Goal: Use online tool/utility: Utilize a website feature to perform a specific function

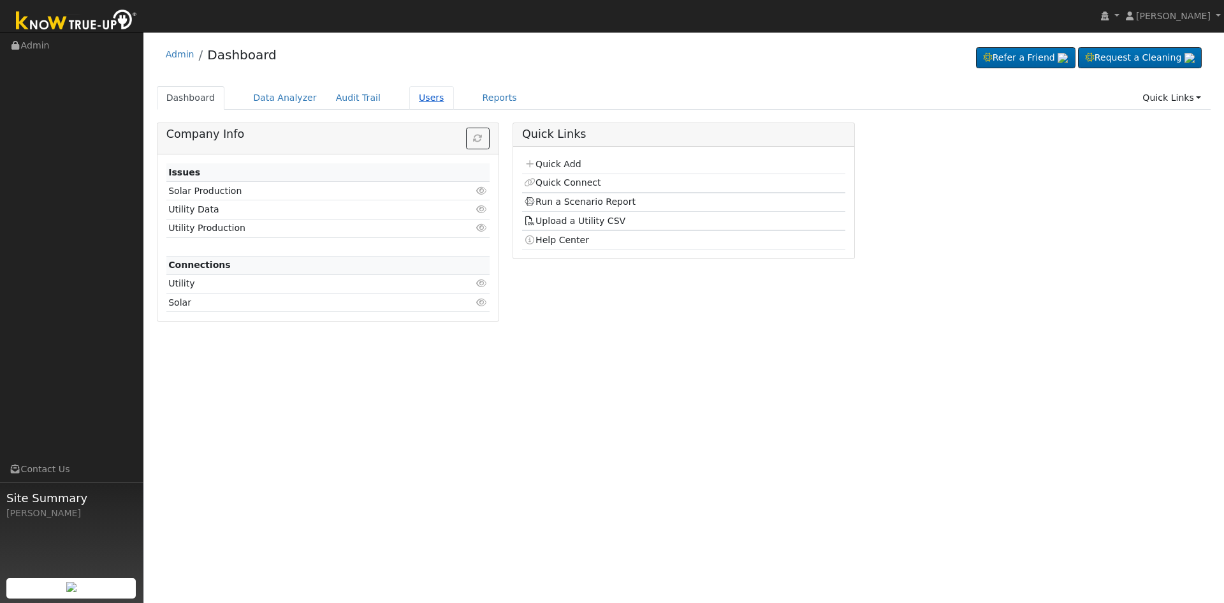
click at [415, 98] on link "Users" at bounding box center [431, 98] width 45 height 24
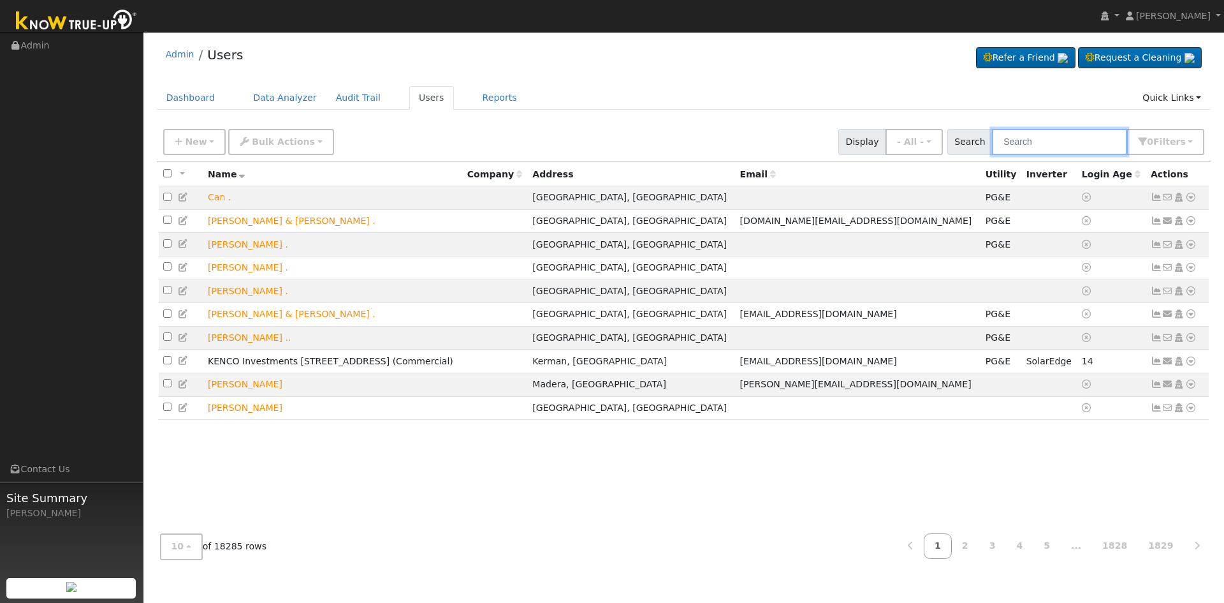
click at [1041, 139] on input "text" at bounding box center [1059, 142] width 135 height 26
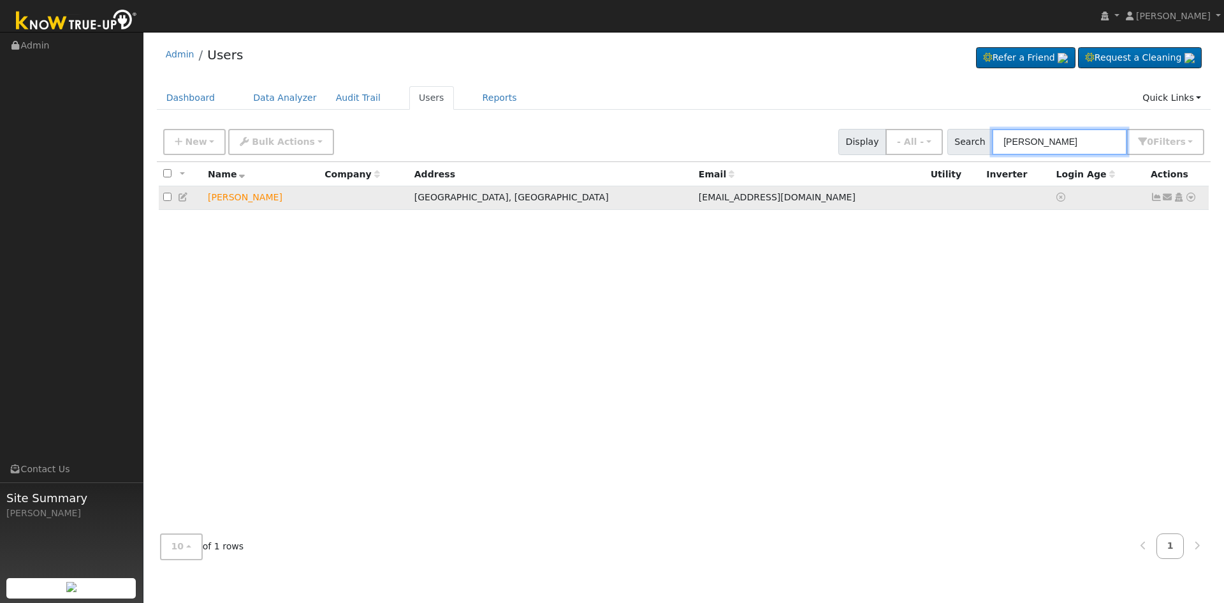
type input "steve rugg"
click at [1192, 194] on icon at bounding box center [1190, 197] width 11 height 9
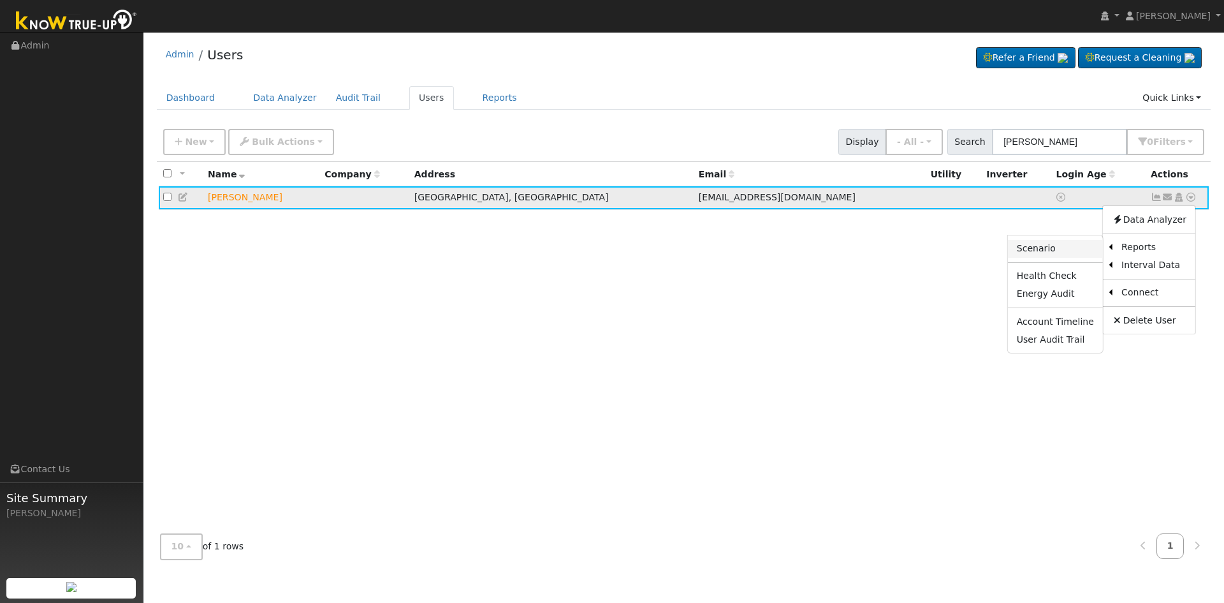
click at [1058, 251] on link "Scenario" at bounding box center [1055, 249] width 95 height 18
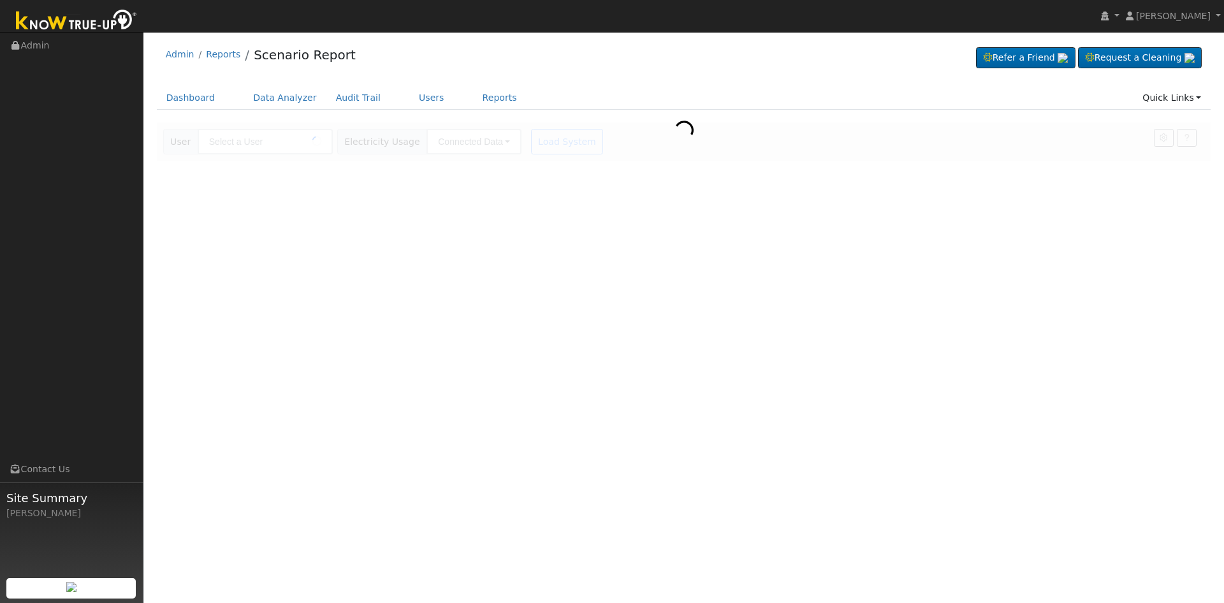
type input "Steve Ruggioro"
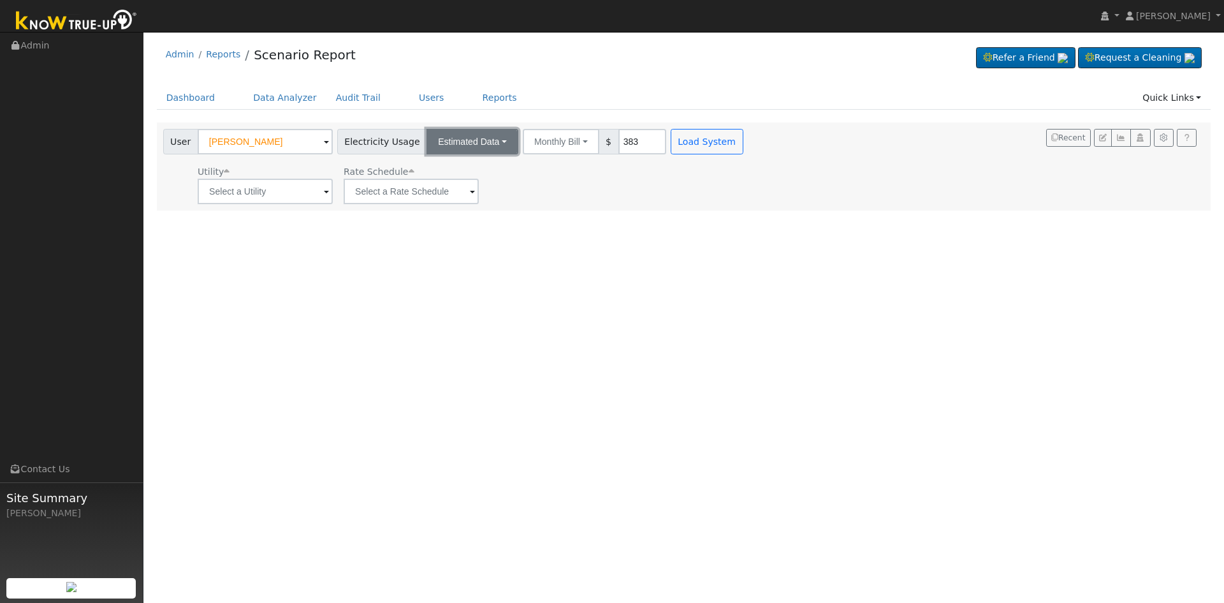
click at [476, 140] on button "Estimated Data" at bounding box center [473, 142] width 92 height 26
click at [530, 114] on div "Dashboard Data Analyzer Audit Trail Users Reports Quick Links Quick Add Quick C…" at bounding box center [684, 104] width 1055 height 36
drag, startPoint x: 587, startPoint y: 82, endPoint x: 524, endPoint y: 79, distance: 63.2
click at [587, 82] on div "Admin Reports Scenario Report Refer a Friend Request a Cleaning" at bounding box center [684, 124] width 1068 height 172
click at [295, 191] on input "text" at bounding box center [265, 192] width 135 height 26
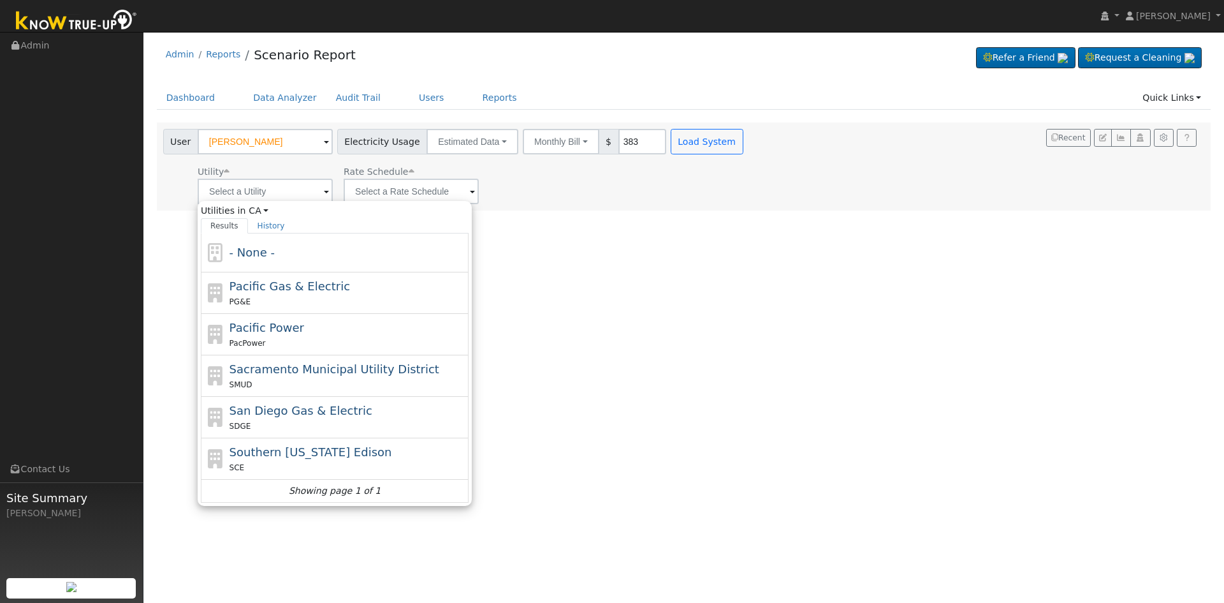
drag, startPoint x: 273, startPoint y: 293, endPoint x: 309, endPoint y: 275, distance: 40.2
click at [274, 293] on div "Pacific Gas & Electric PG&E" at bounding box center [348, 292] width 237 height 31
type input "Pacific Gas & Electric"
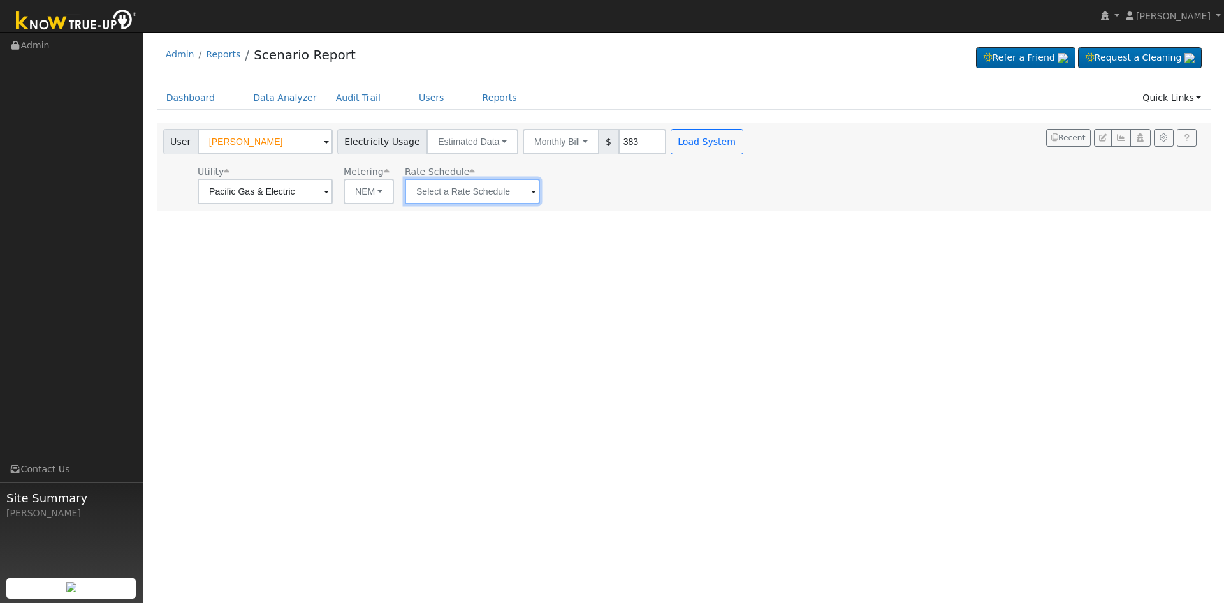
click at [465, 188] on input "text" at bounding box center [472, 192] width 135 height 26
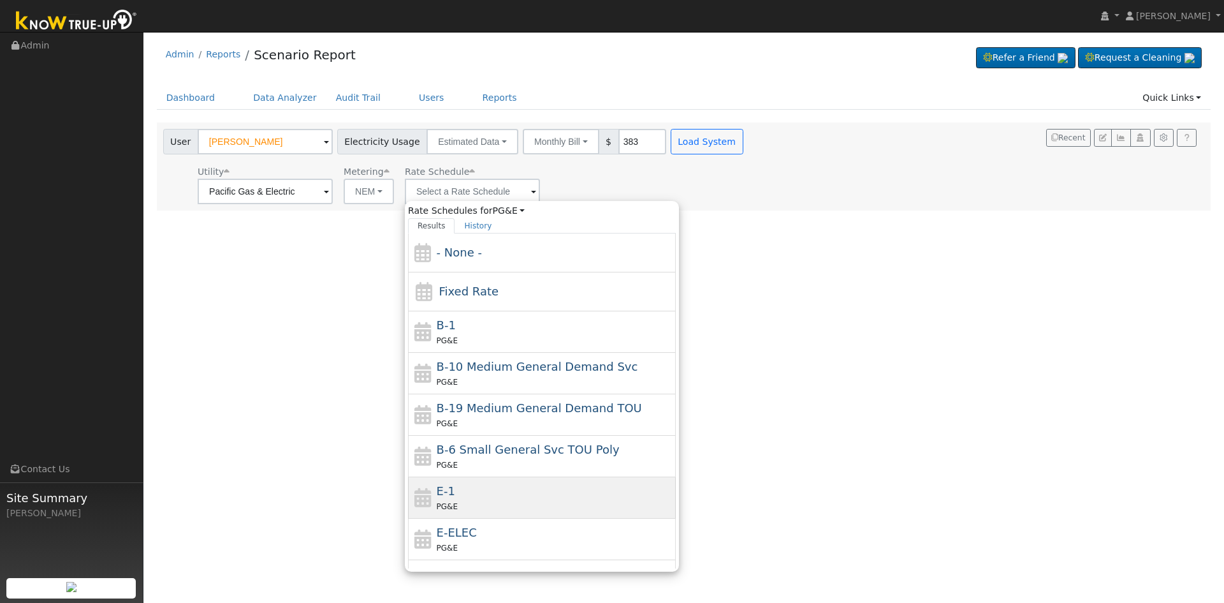
click at [495, 493] on div "E-1 PG&E" at bounding box center [555, 497] width 237 height 31
type input "E-1"
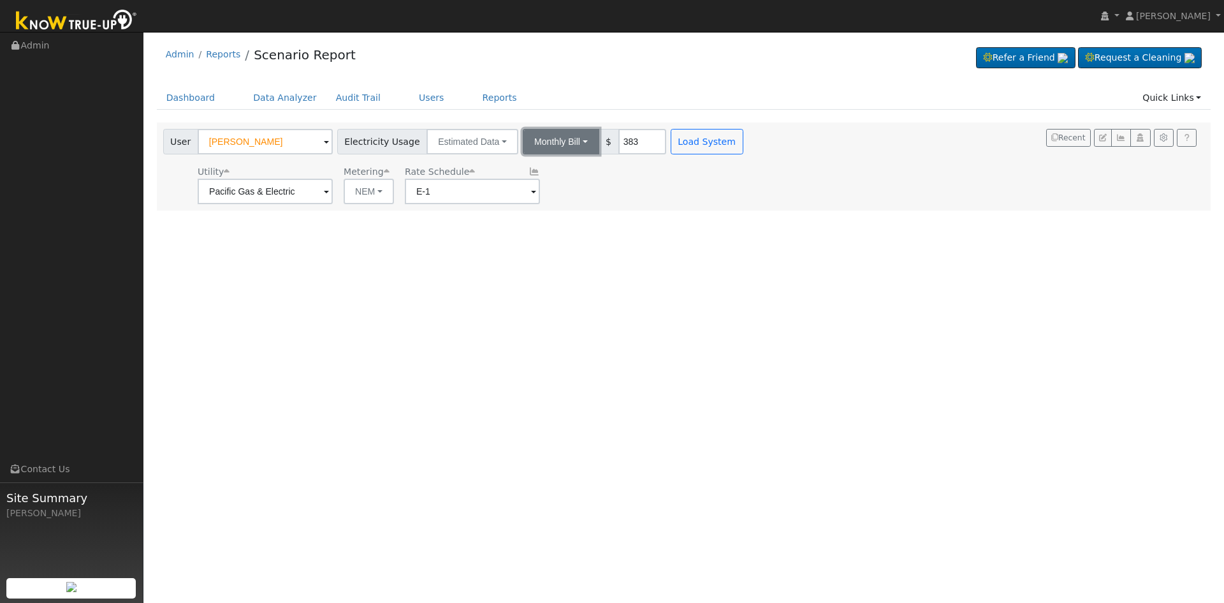
click at [559, 139] on button "Monthly Bill" at bounding box center [561, 142] width 77 height 26
click at [546, 170] on link "Annual Consumption" at bounding box center [544, 170] width 112 height 18
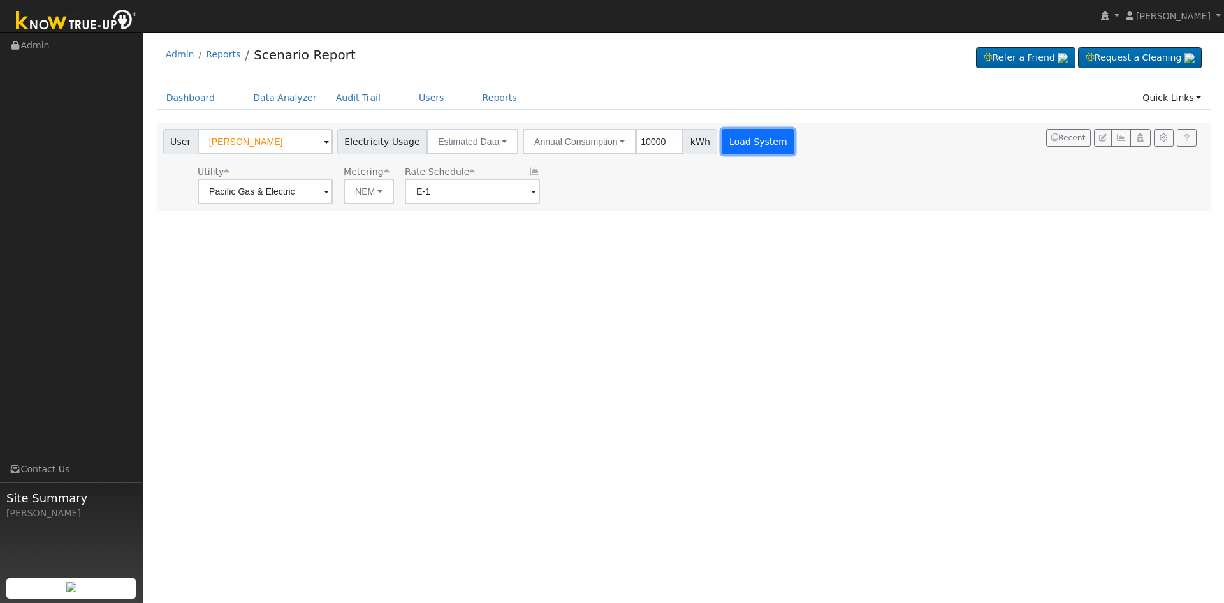
click at [722, 143] on button "Load System" at bounding box center [758, 142] width 73 height 26
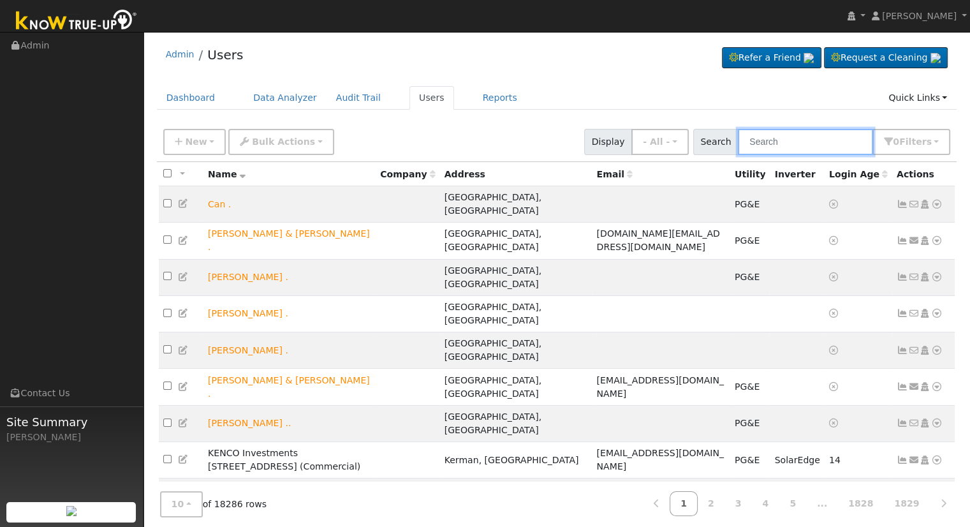
drag, startPoint x: 758, startPoint y: 129, endPoint x: 788, endPoint y: 131, distance: 30.6
click at [758, 129] on input "text" at bounding box center [805, 142] width 135 height 26
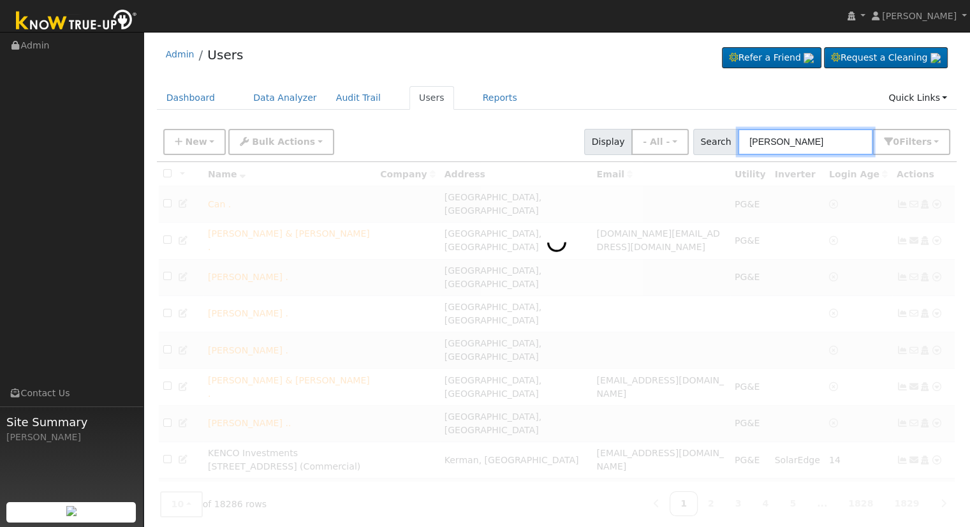
type input "seth holm"
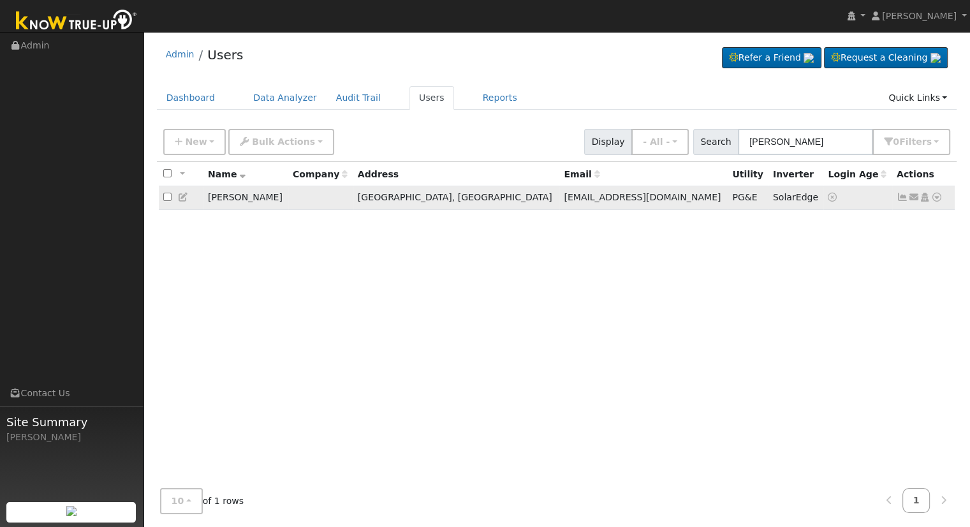
click at [937, 196] on icon at bounding box center [936, 197] width 11 height 9
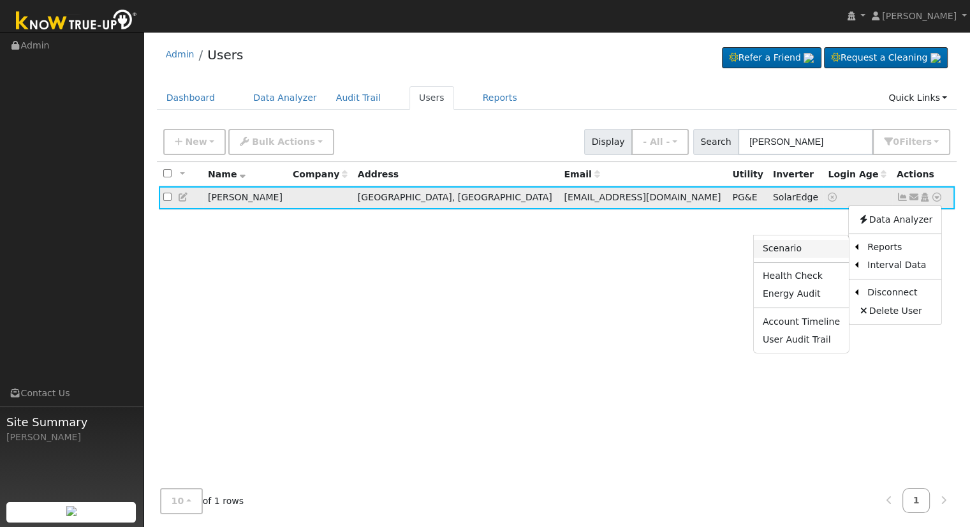
click at [811, 244] on link "Scenario" at bounding box center [801, 249] width 95 height 18
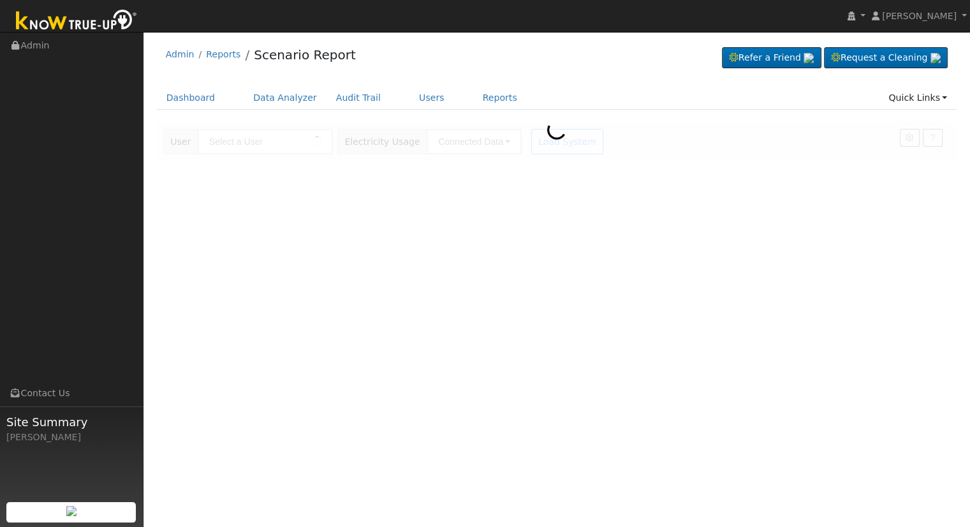
type input "[PERSON_NAME]"
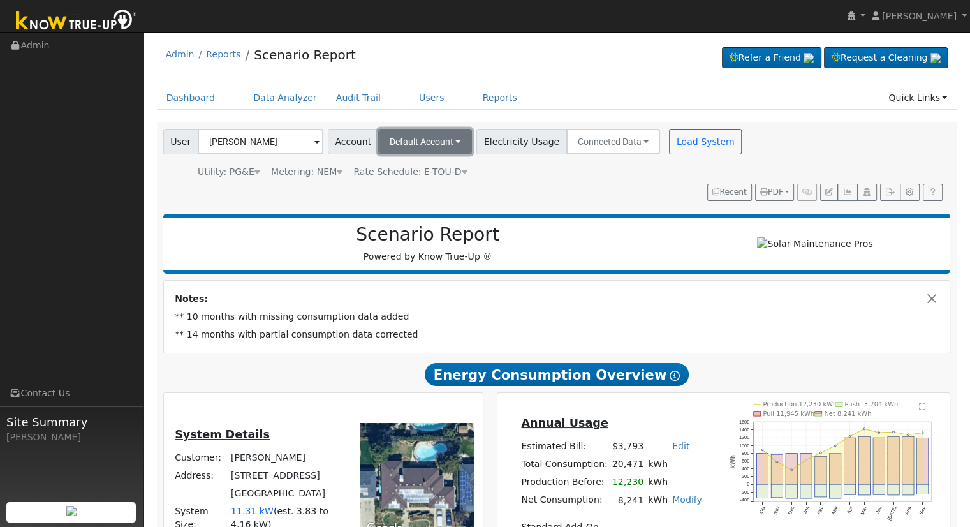
click at [419, 138] on span "Default Account" at bounding box center [422, 141] width 64 height 10
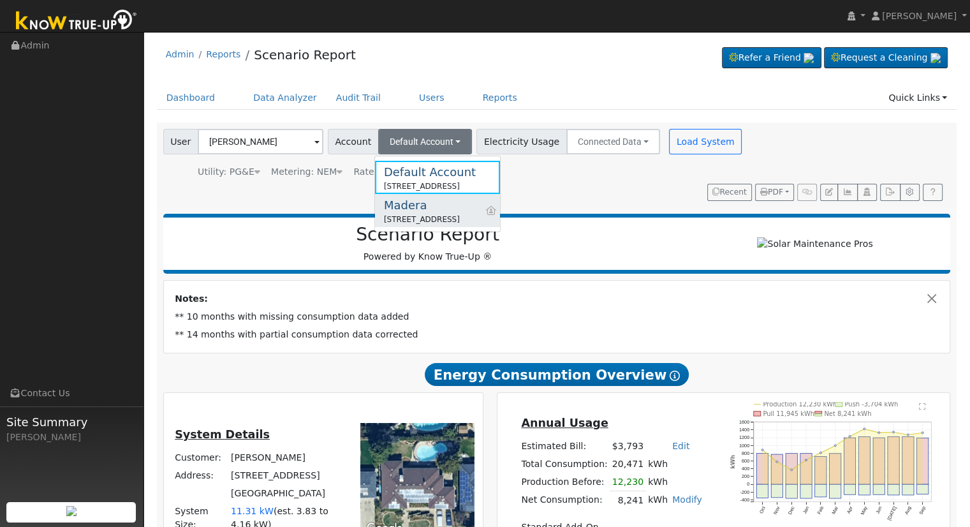
click at [439, 210] on div "Madera" at bounding box center [422, 204] width 76 height 17
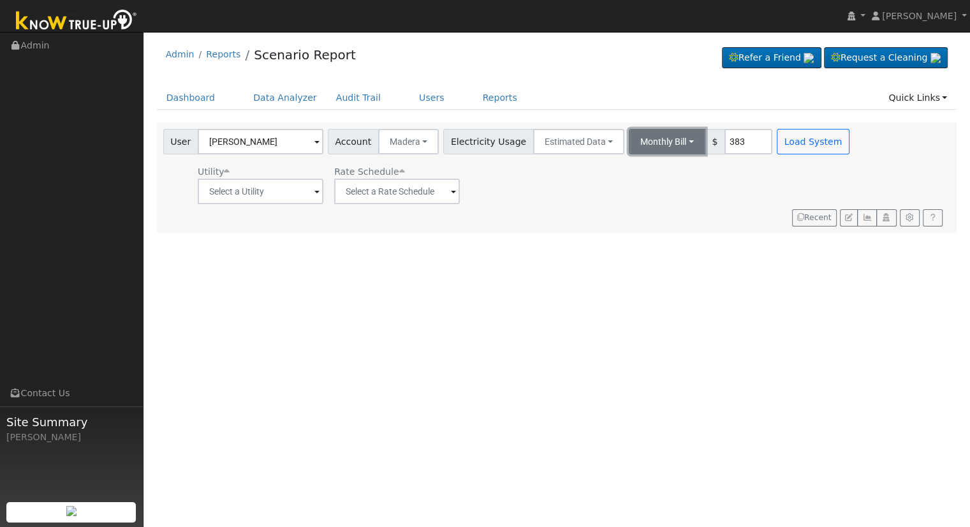
click at [666, 135] on button "Monthly Bill" at bounding box center [667, 142] width 77 height 26
click at [642, 167] on link "Annual Consumption" at bounding box center [650, 170] width 112 height 18
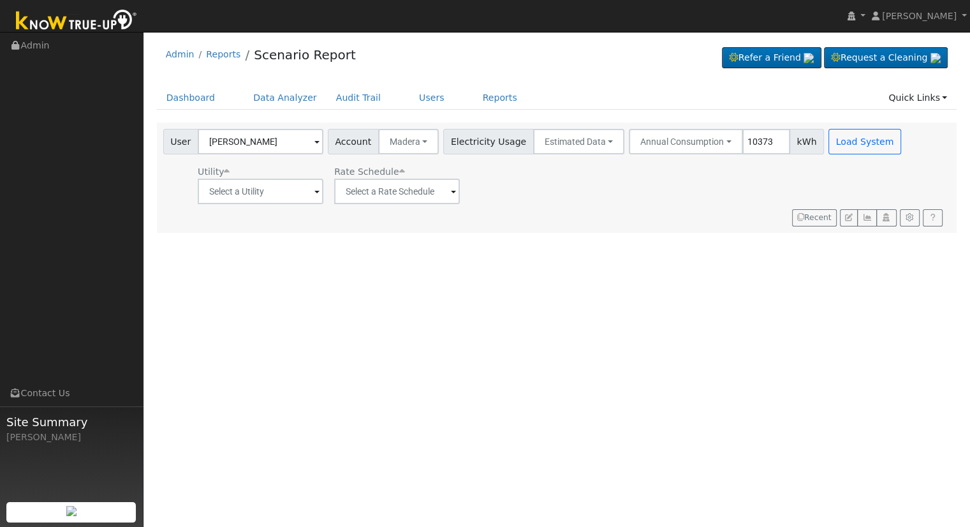
type input "10373"
click at [276, 191] on input "text" at bounding box center [261, 192] width 126 height 26
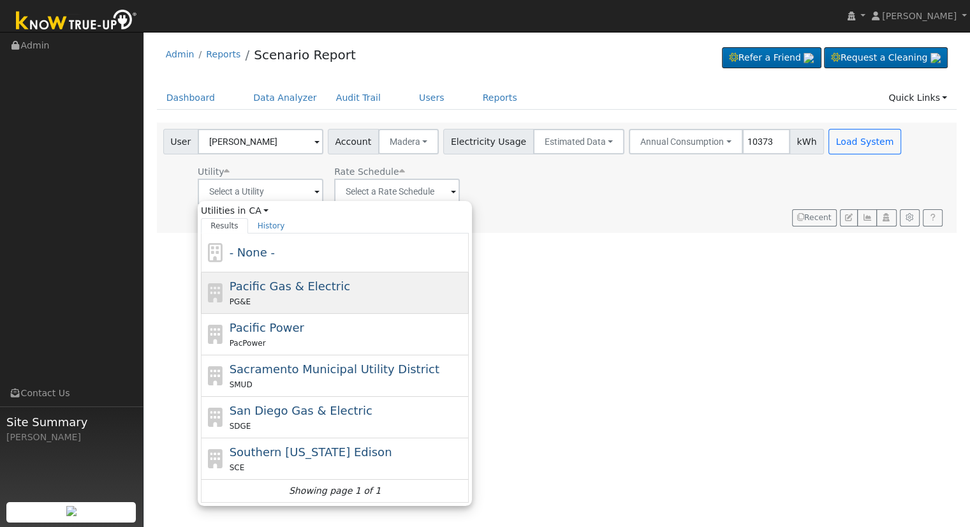
click at [305, 290] on span "Pacific Gas & Electric" at bounding box center [290, 285] width 121 height 13
type input "Pacific Gas & Electric"
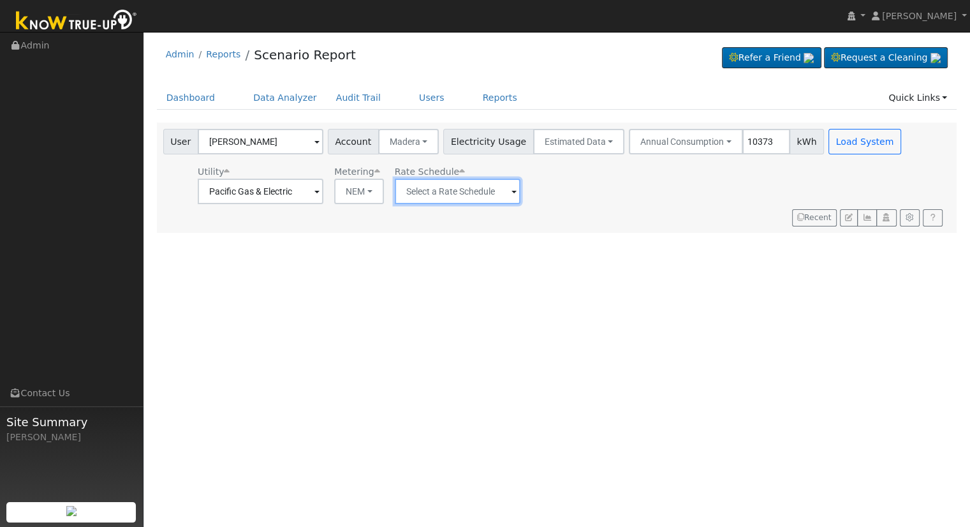
click at [444, 189] on input "text" at bounding box center [458, 192] width 126 height 26
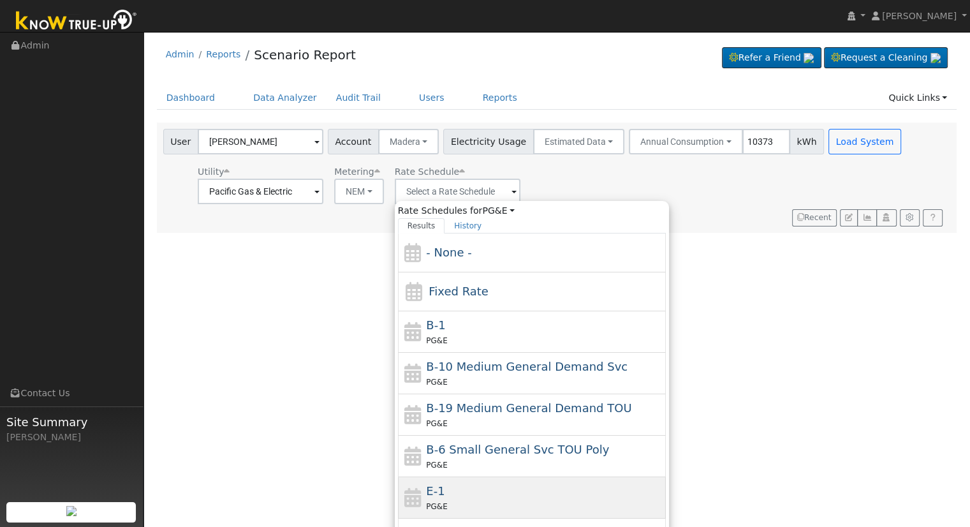
click at [505, 485] on div "E-1 PG&E" at bounding box center [544, 497] width 237 height 31
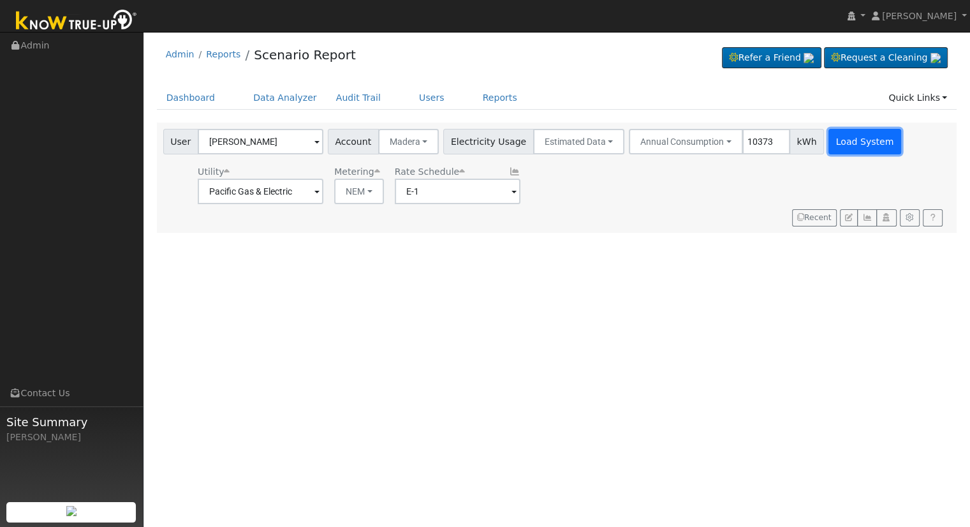
click at [840, 149] on button "Load System" at bounding box center [864, 142] width 73 height 26
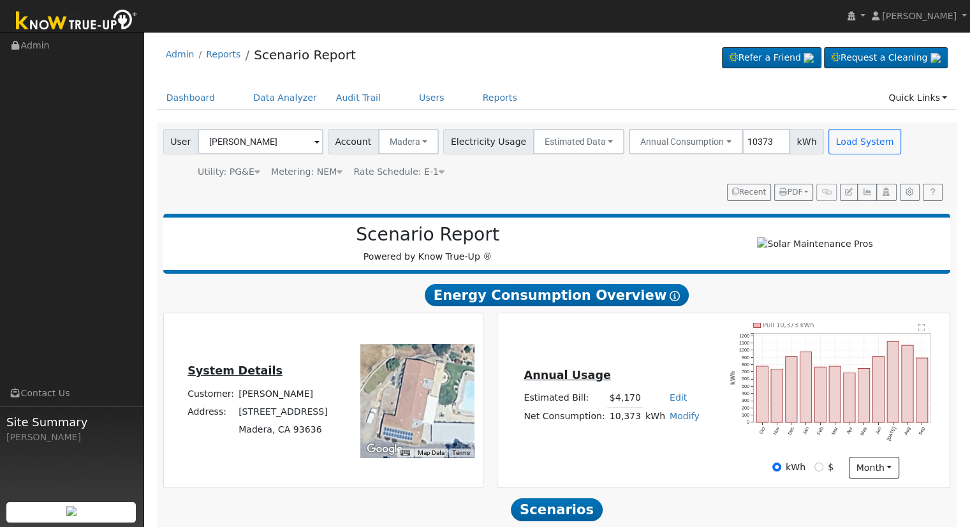
click at [421, 172] on span "Rate Schedule: E-1" at bounding box center [398, 171] width 91 height 10
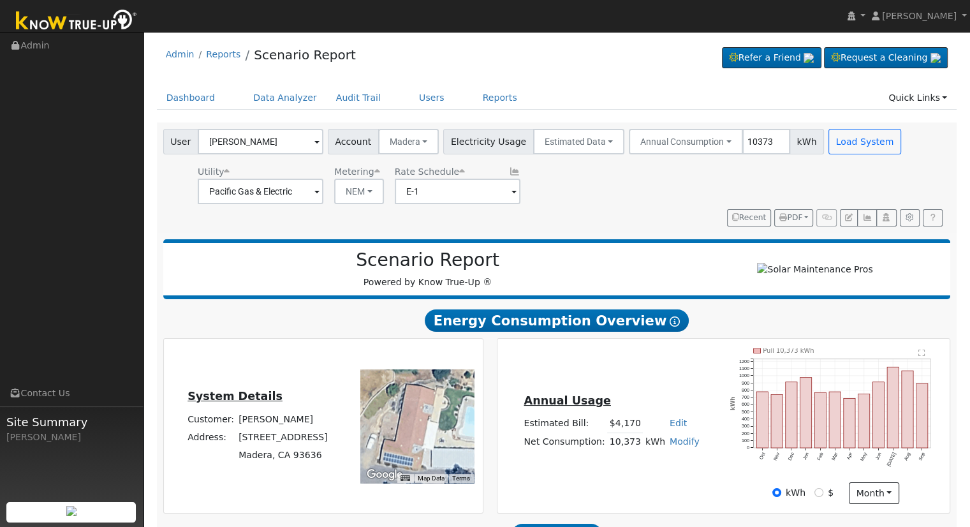
click at [511, 193] on span at bounding box center [513, 192] width 5 height 15
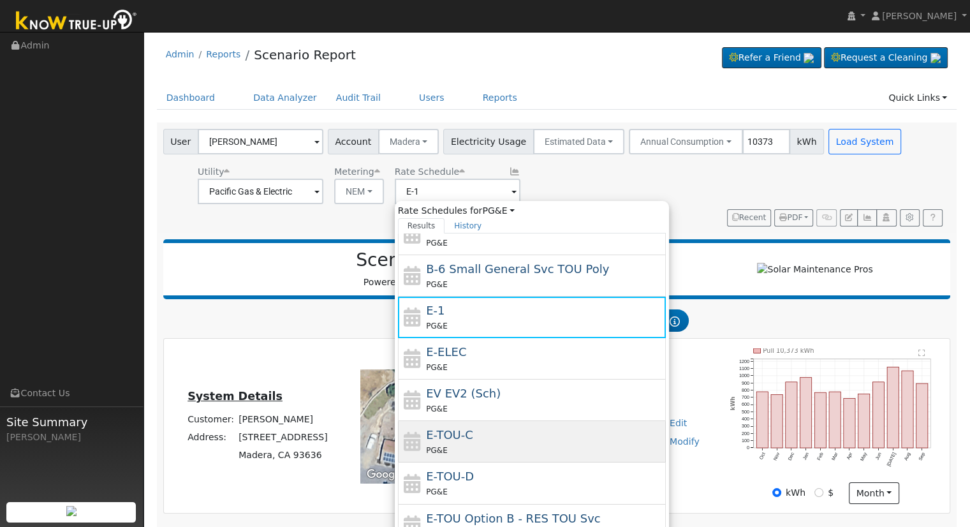
scroll to position [191, 0]
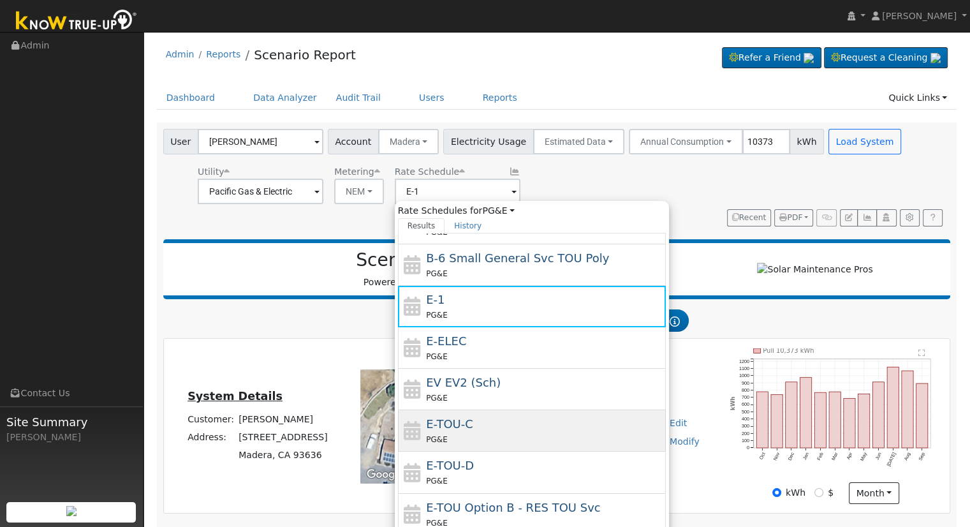
click at [490, 415] on div "E-TOU-C PG&E" at bounding box center [544, 430] width 237 height 31
type input "E-TOU-C"
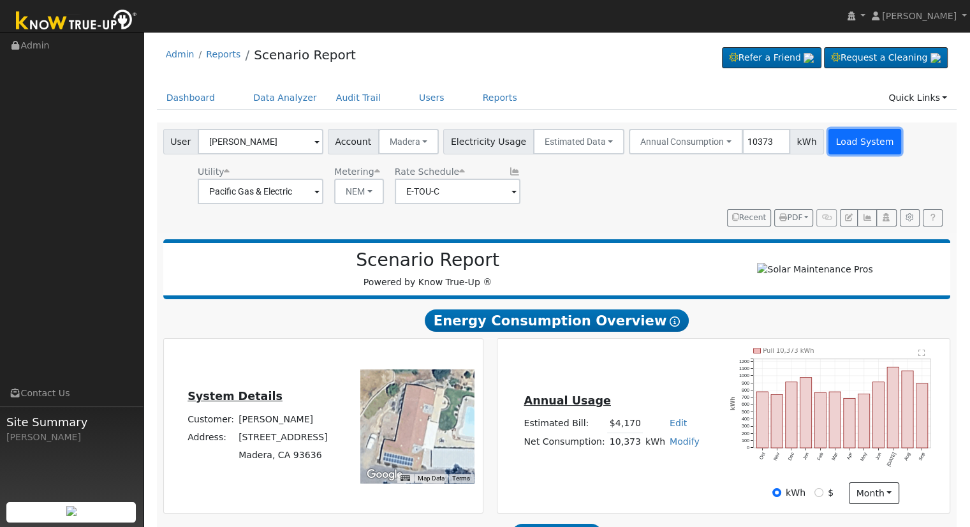
click at [828, 141] on button "Load System" at bounding box center [864, 142] width 73 height 26
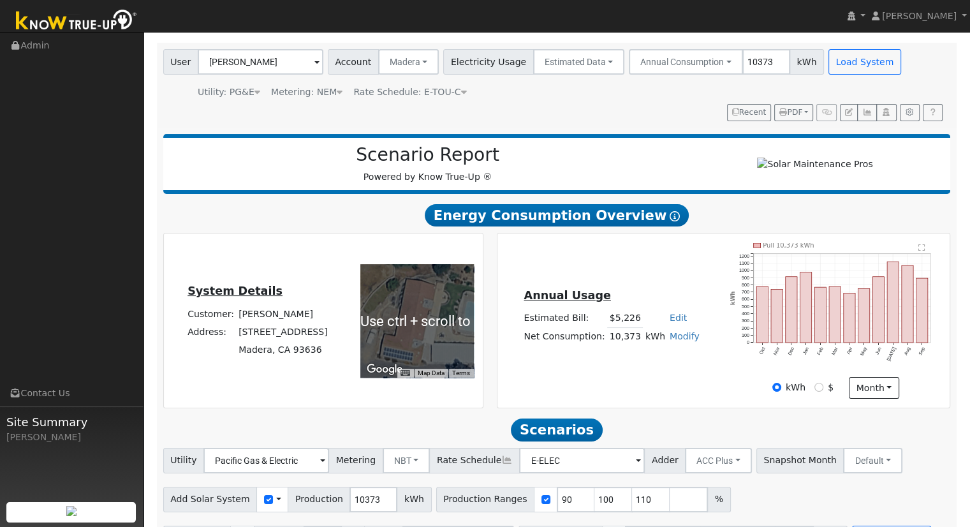
scroll to position [122, 0]
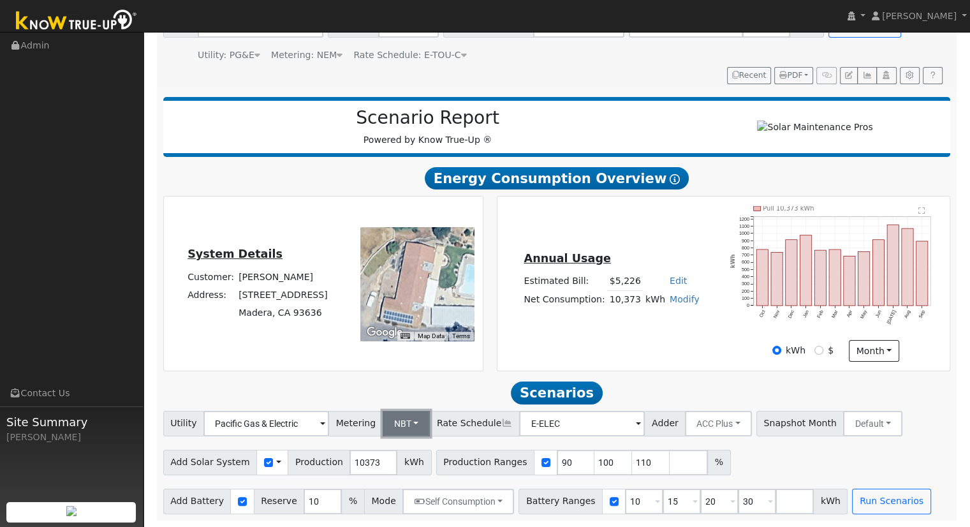
click at [403, 427] on button "NBT" at bounding box center [407, 424] width 48 height 26
click at [414, 451] on link "NEM" at bounding box center [416, 452] width 89 height 18
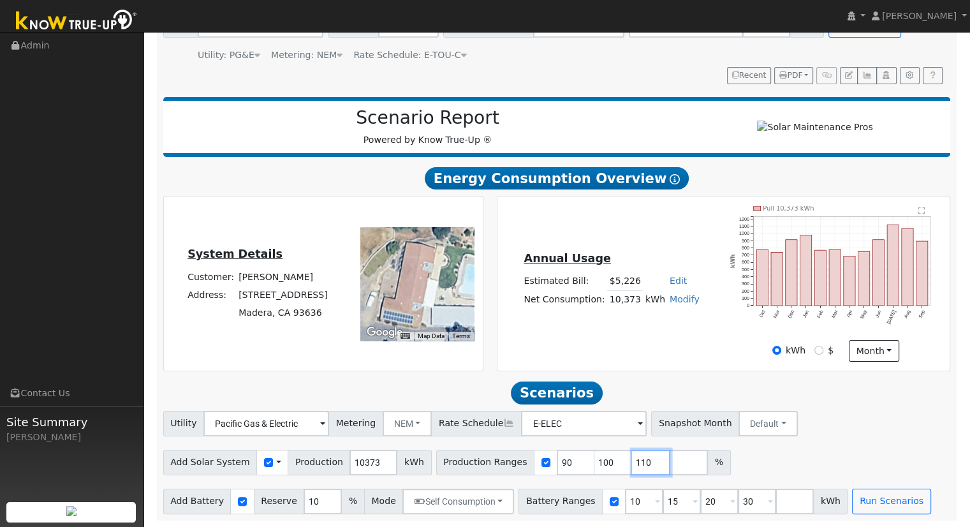
click at [632, 461] on input "110" at bounding box center [651, 463] width 38 height 26
type input "1"
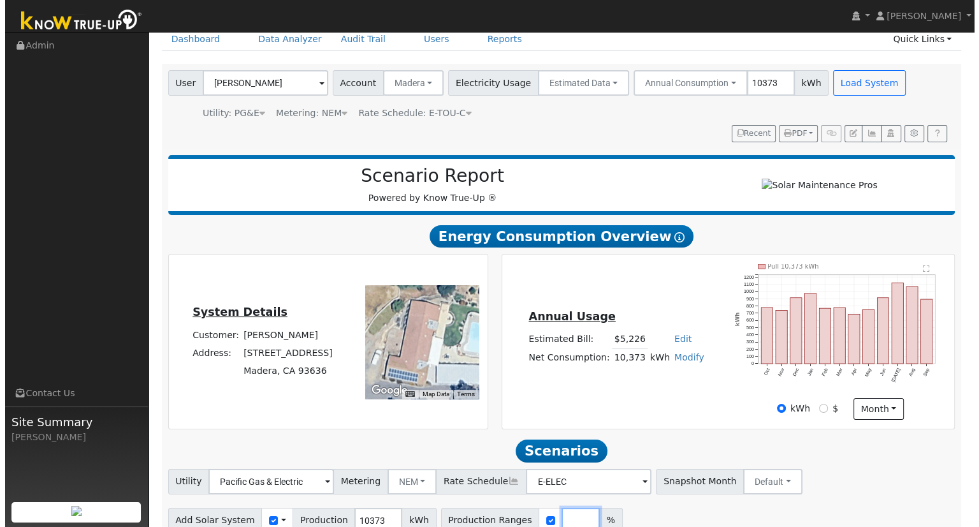
scroll to position [0, 0]
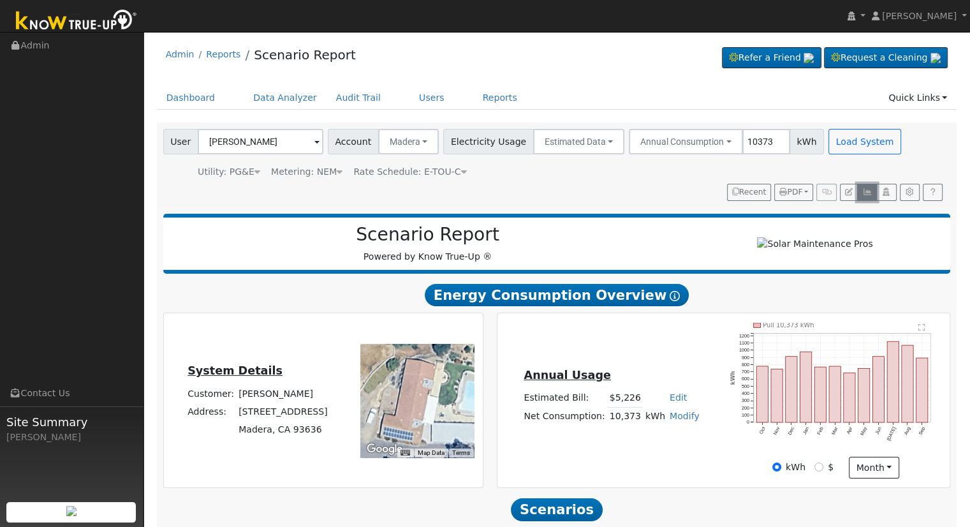
click at [873, 191] on button "button" at bounding box center [867, 193] width 20 height 18
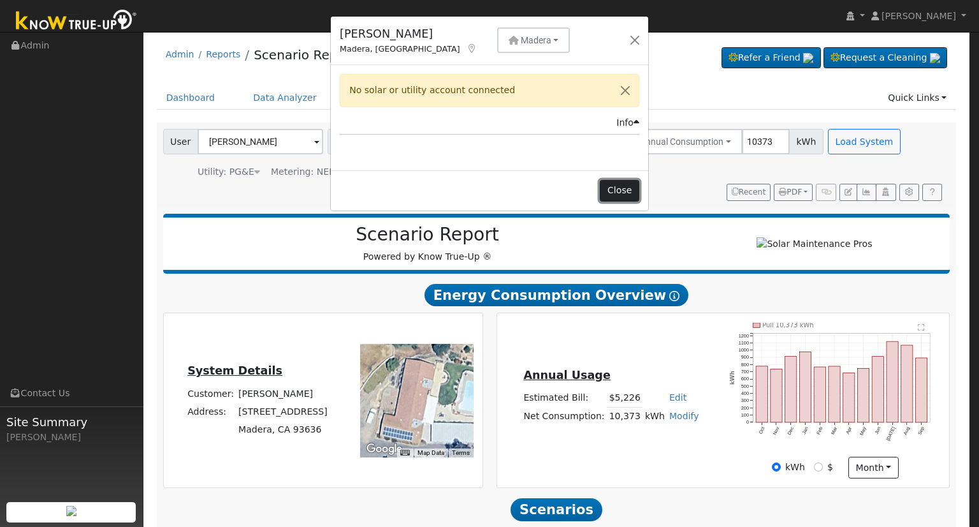
click at [625, 193] on button "Close" at bounding box center [619, 191] width 39 height 22
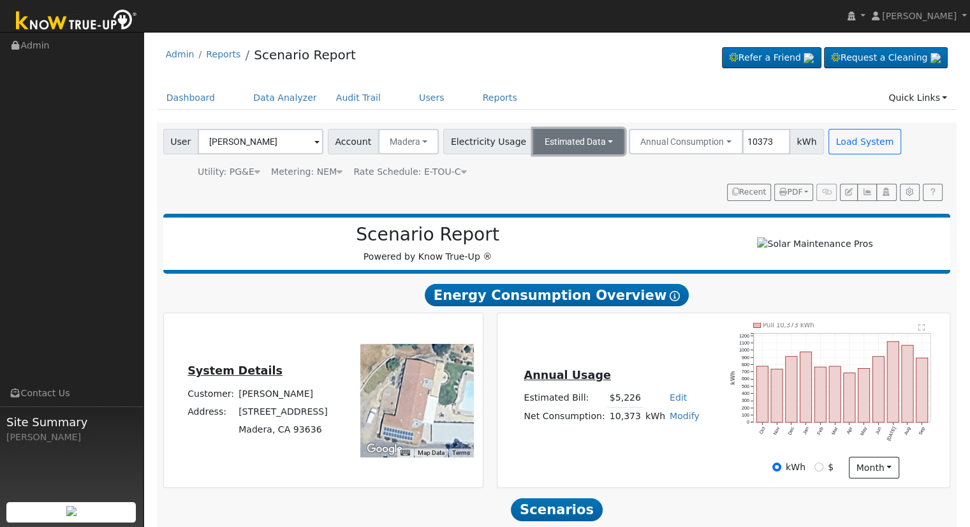
click at [573, 145] on button "Estimated Data" at bounding box center [579, 142] width 92 height 26
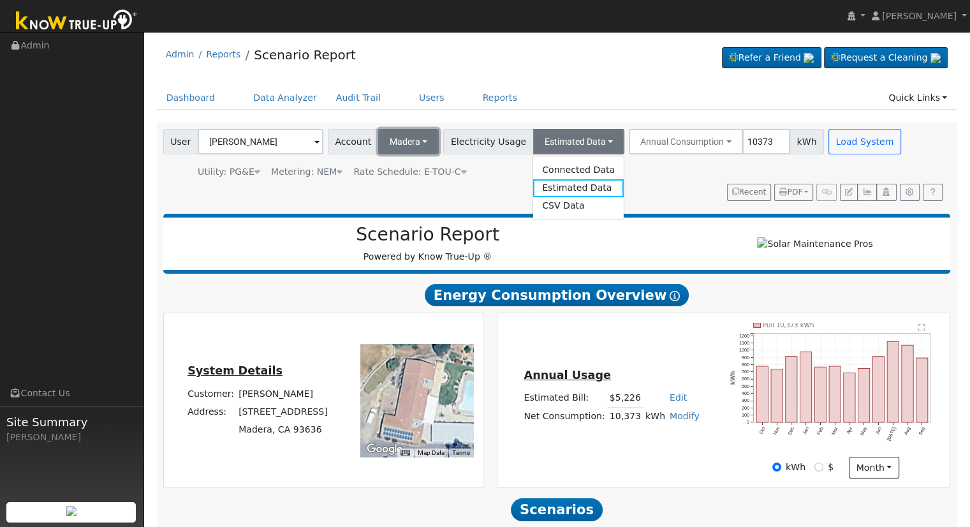
click at [411, 142] on button "Madera" at bounding box center [408, 142] width 61 height 26
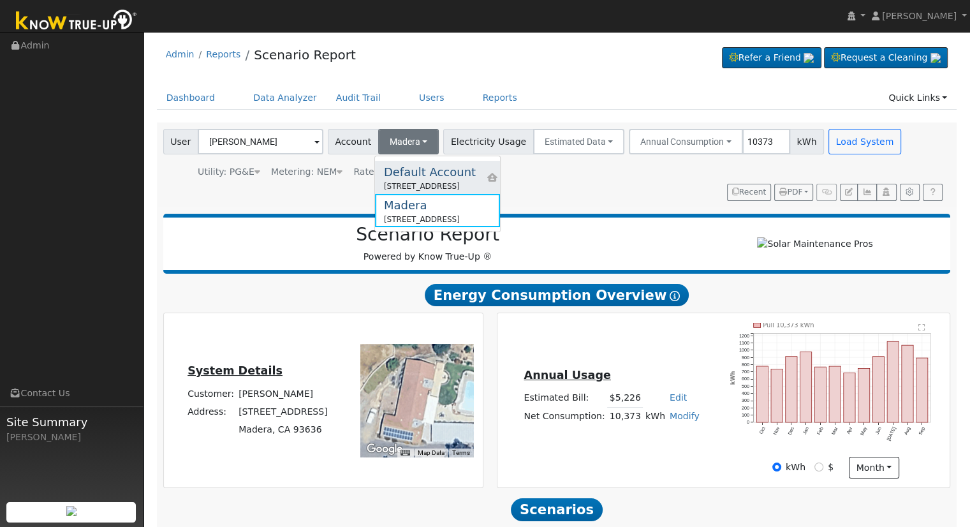
click at [394, 173] on div "Default Account" at bounding box center [430, 171] width 92 height 17
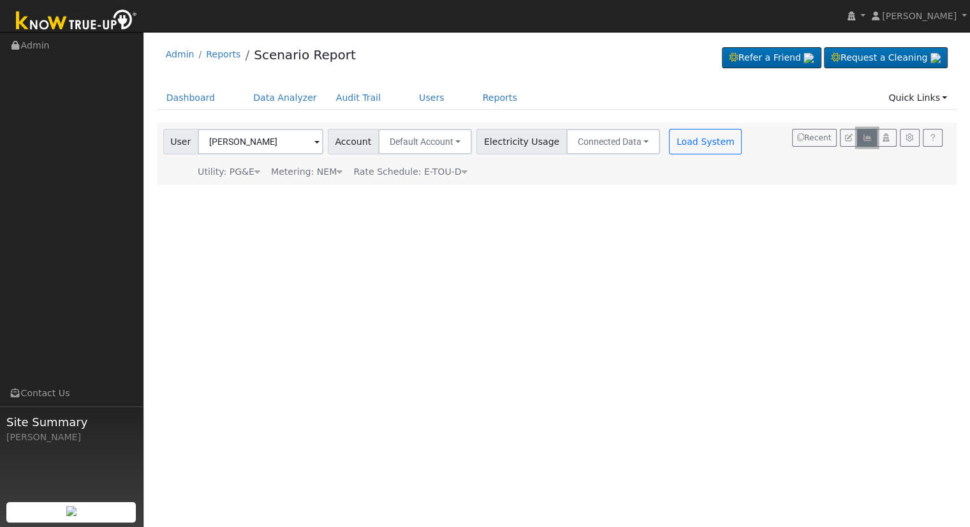
click at [867, 136] on icon "button" at bounding box center [867, 138] width 10 height 8
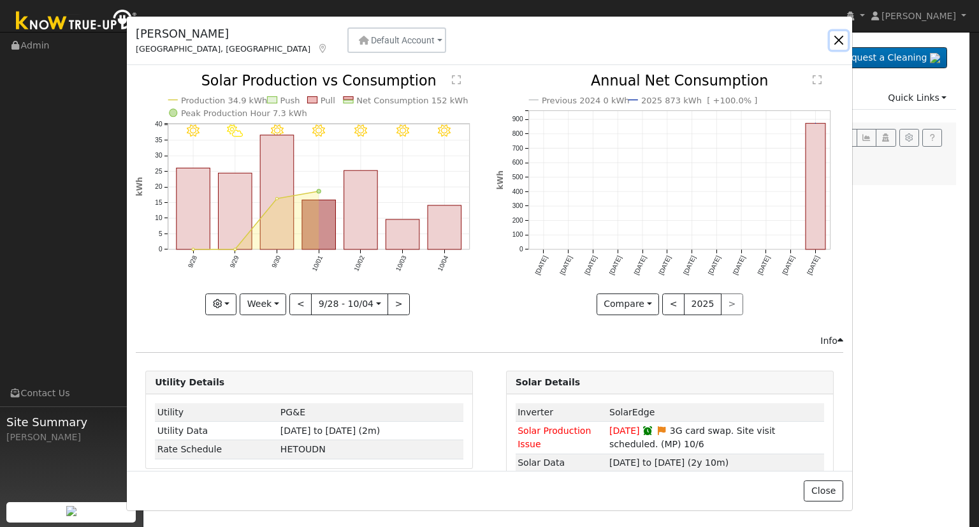
click at [842, 38] on button "button" at bounding box center [839, 40] width 18 height 18
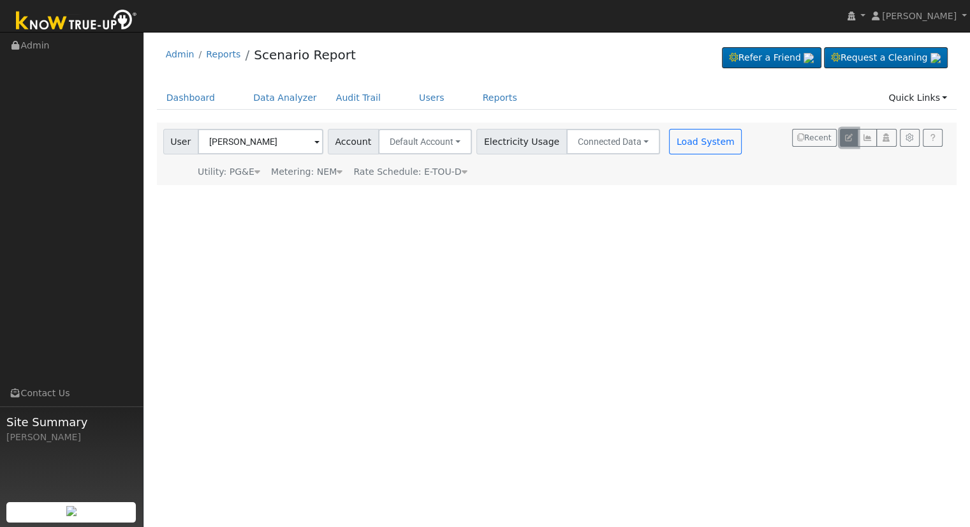
click at [852, 138] on icon "button" at bounding box center [849, 138] width 8 height 8
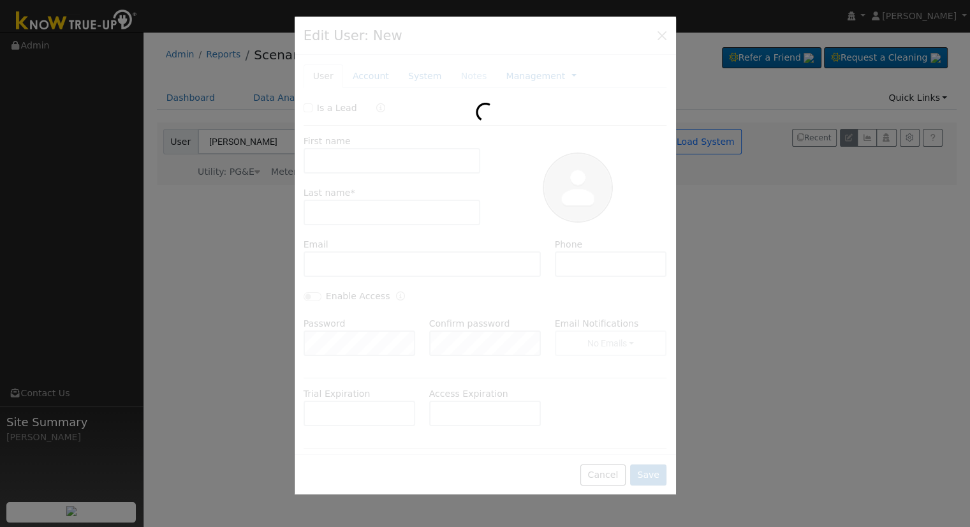
type input "01/31/2018"
type input "Seth"
type input "Holm"
type input "sethjordanholm@hotmail.com"
type input "559-260-4905"
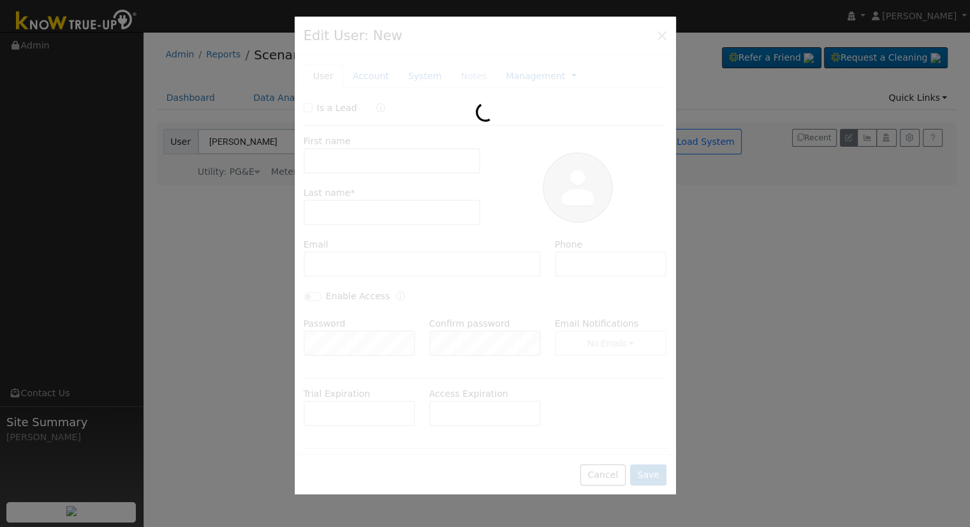
type input "Pacific Gas & Electric"
type input "SolarEdge"
type input "11.31"
type input "PG&E"
type input "SolarEdge"
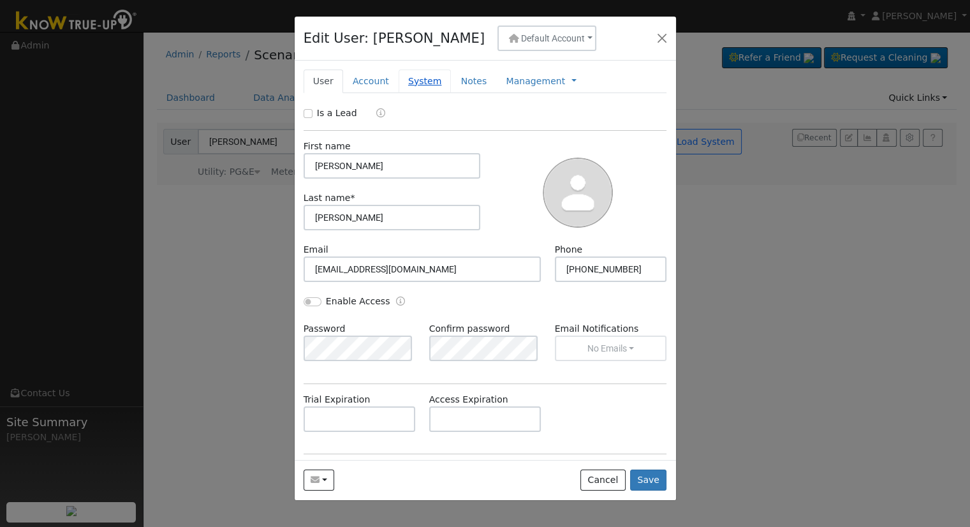
click at [417, 78] on link "System" at bounding box center [425, 82] width 53 height 24
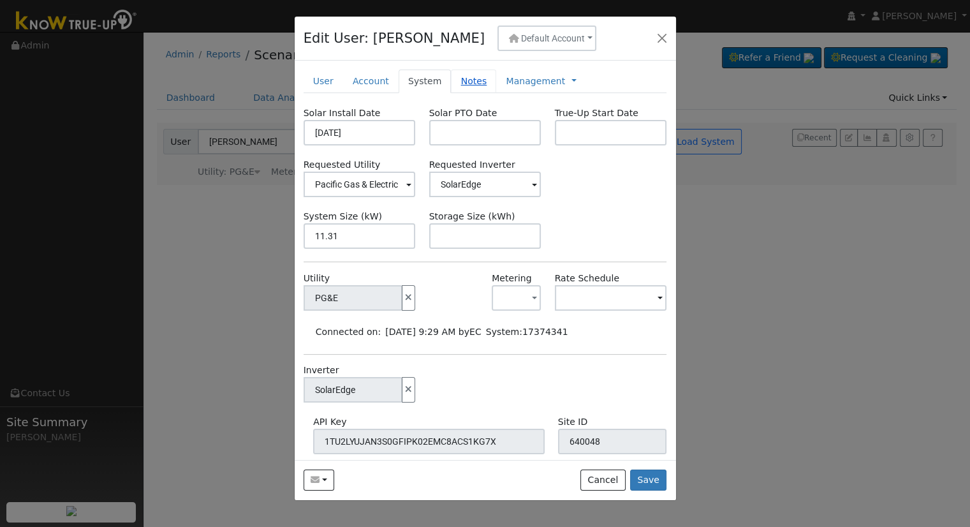
click at [457, 80] on link "Notes" at bounding box center [473, 82] width 45 height 24
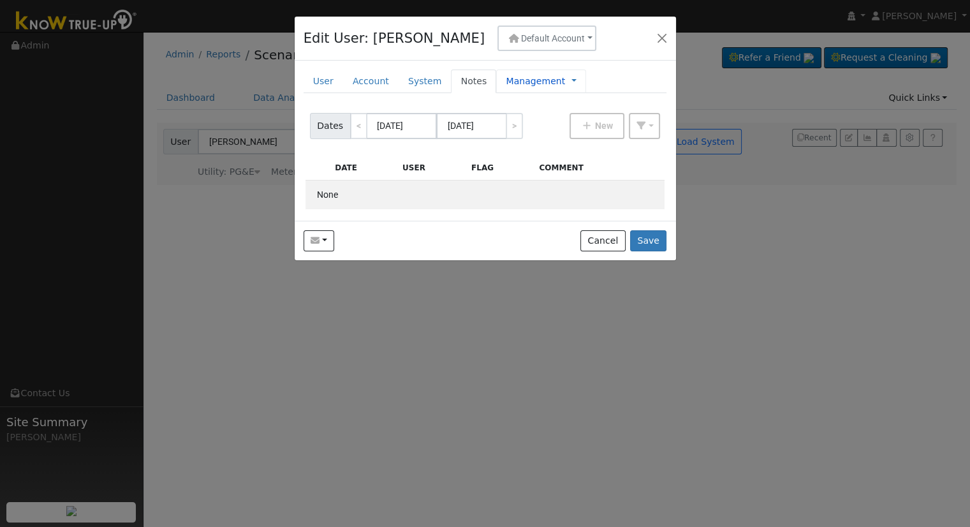
click at [507, 82] on link "Management" at bounding box center [535, 81] width 59 height 13
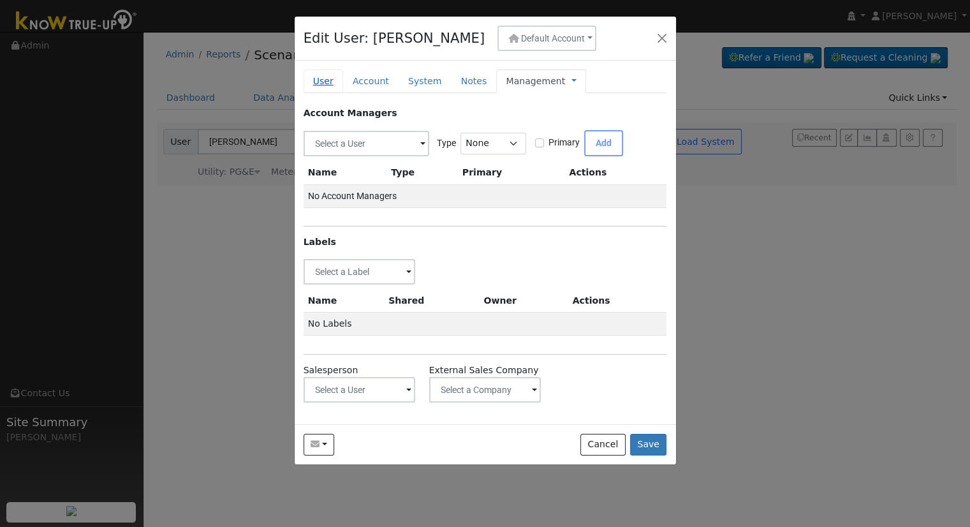
click at [322, 77] on link "User" at bounding box center [324, 82] width 40 height 24
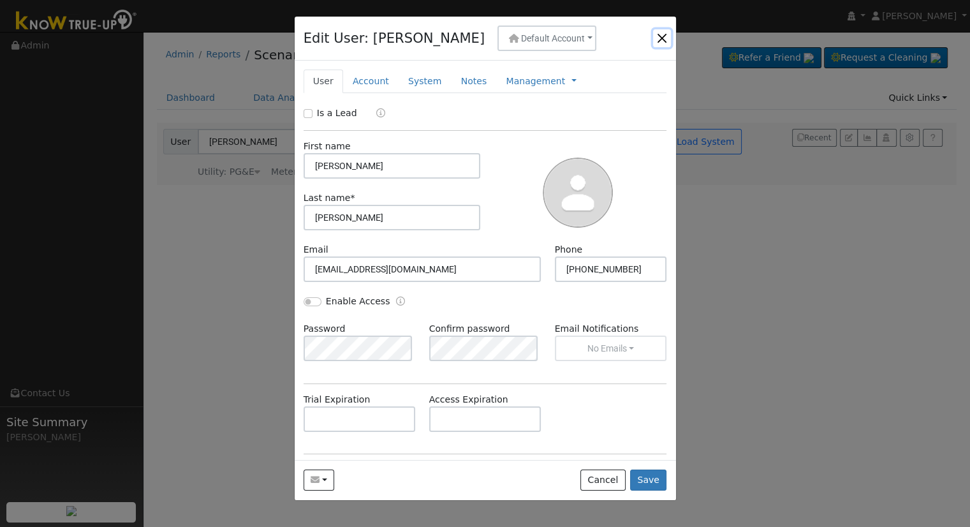
click at [661, 34] on button "button" at bounding box center [662, 38] width 18 height 18
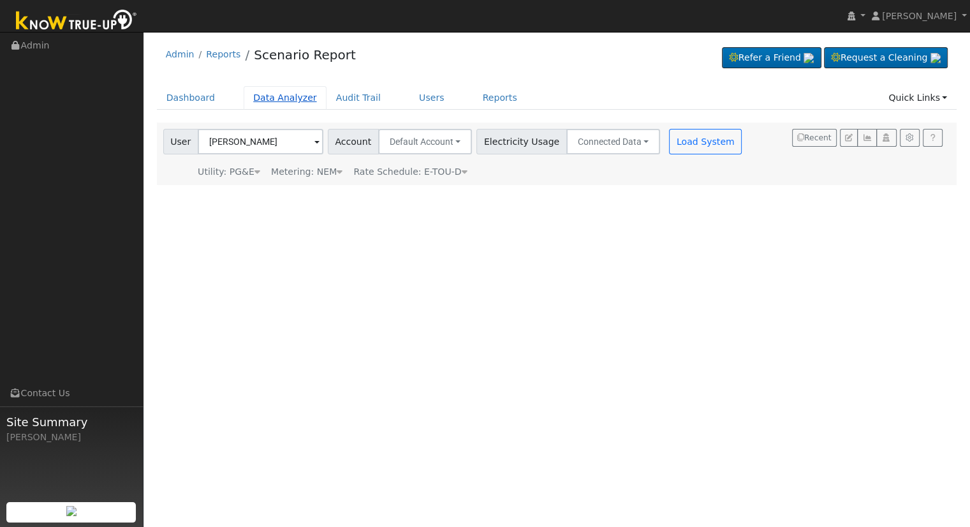
click at [281, 92] on link "Data Analyzer" at bounding box center [285, 98] width 83 height 24
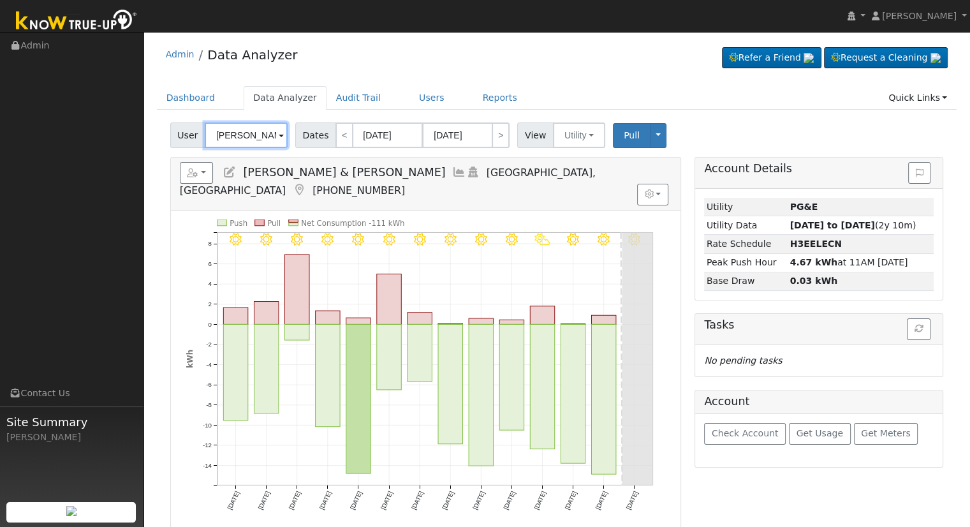
click at [227, 129] on input "[PERSON_NAME] & [PERSON_NAME]" at bounding box center [246, 135] width 83 height 26
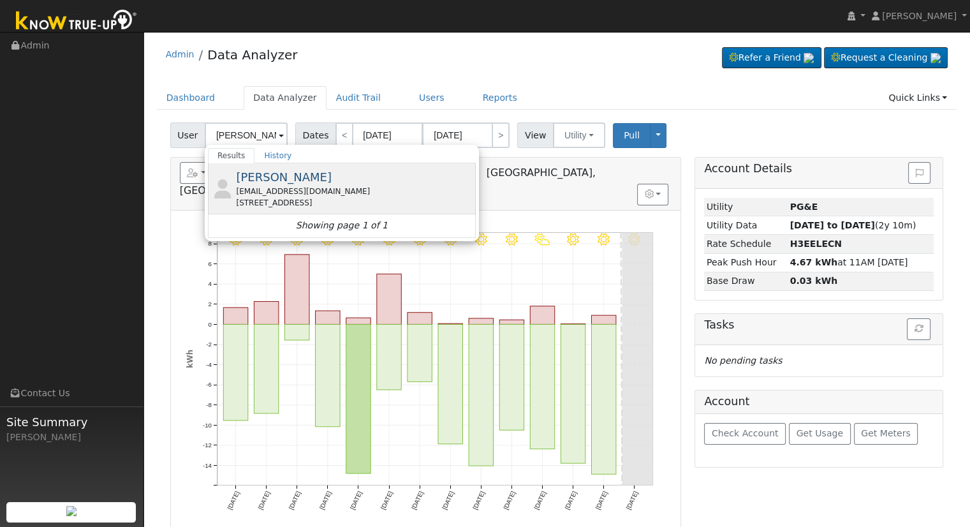
click at [312, 193] on div "[EMAIL_ADDRESS][DOMAIN_NAME]" at bounding box center [354, 191] width 237 height 11
type input "[PERSON_NAME]"
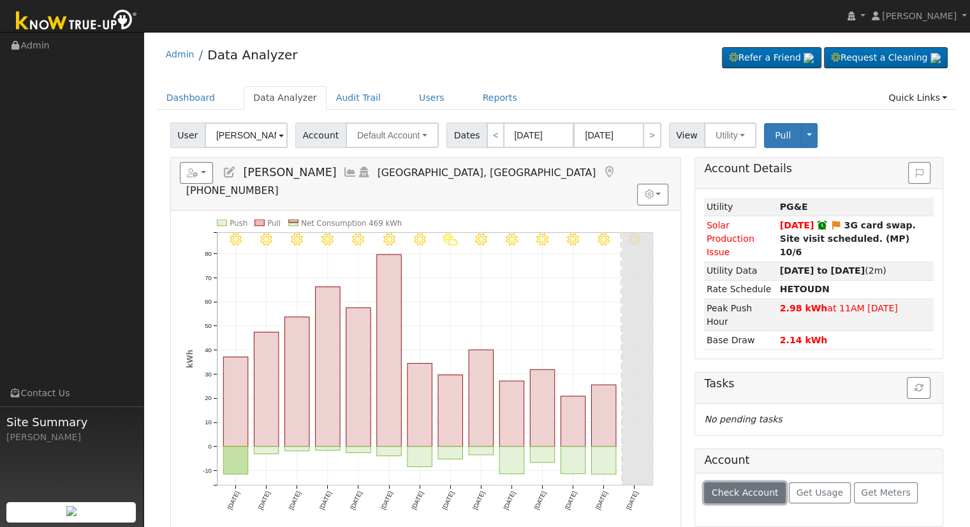
click at [750, 487] on span "Check Account" at bounding box center [745, 492] width 67 height 10
click at [408, 124] on button "Default Account" at bounding box center [392, 135] width 93 height 26
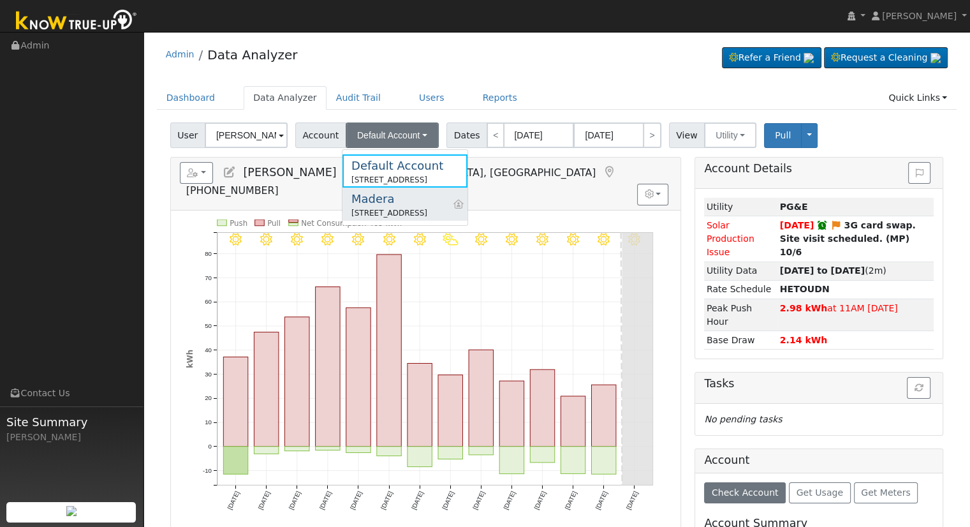
click at [405, 212] on div "15249 Mark Road, Madera, CA 93636" at bounding box center [389, 212] width 76 height 11
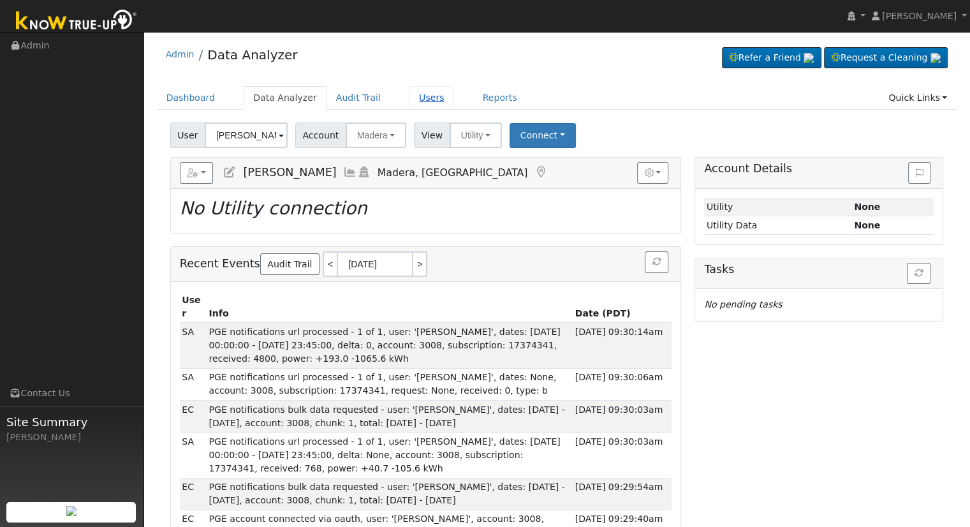
click at [409, 100] on link "Users" at bounding box center [431, 98] width 45 height 24
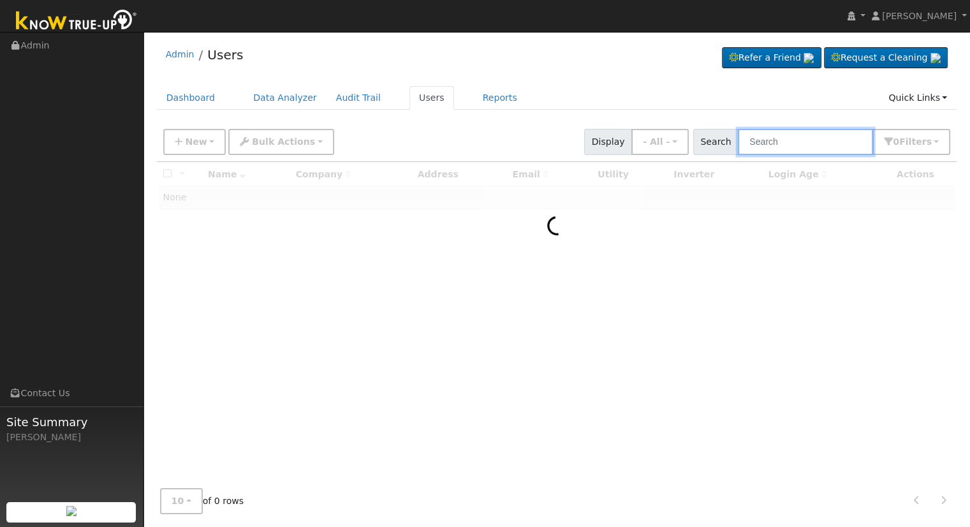
click at [819, 142] on input "text" at bounding box center [805, 142] width 135 height 26
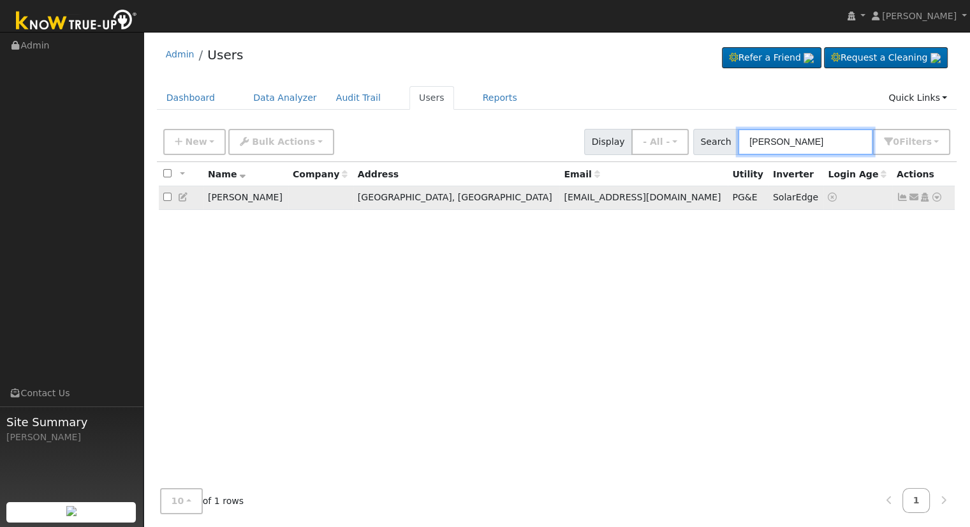
type input "[PERSON_NAME]"
click at [937, 198] on icon at bounding box center [936, 197] width 11 height 9
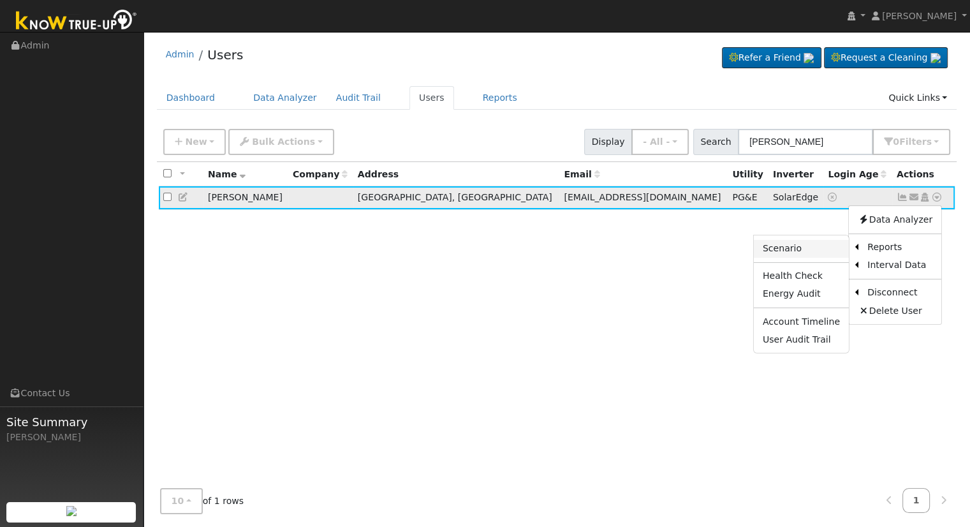
click at [819, 248] on link "Scenario" at bounding box center [801, 249] width 95 height 18
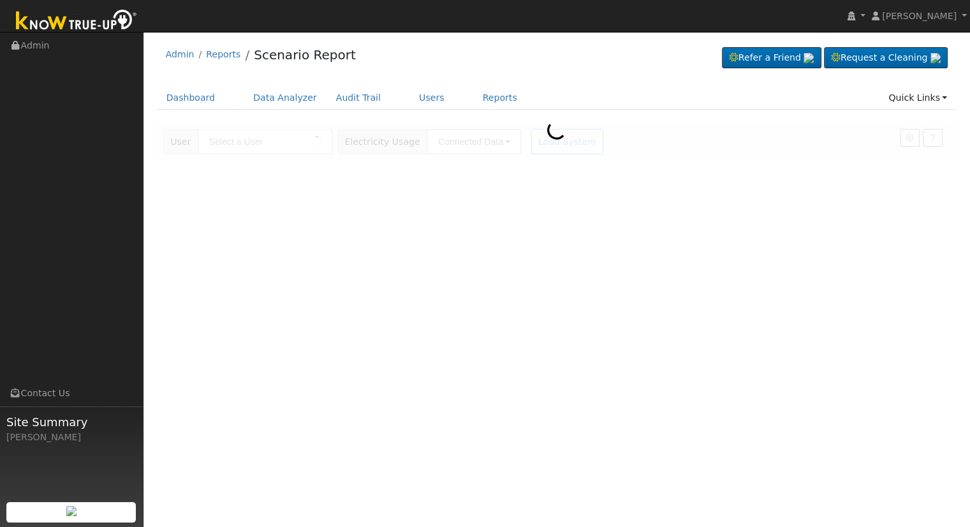
type input "[PERSON_NAME]"
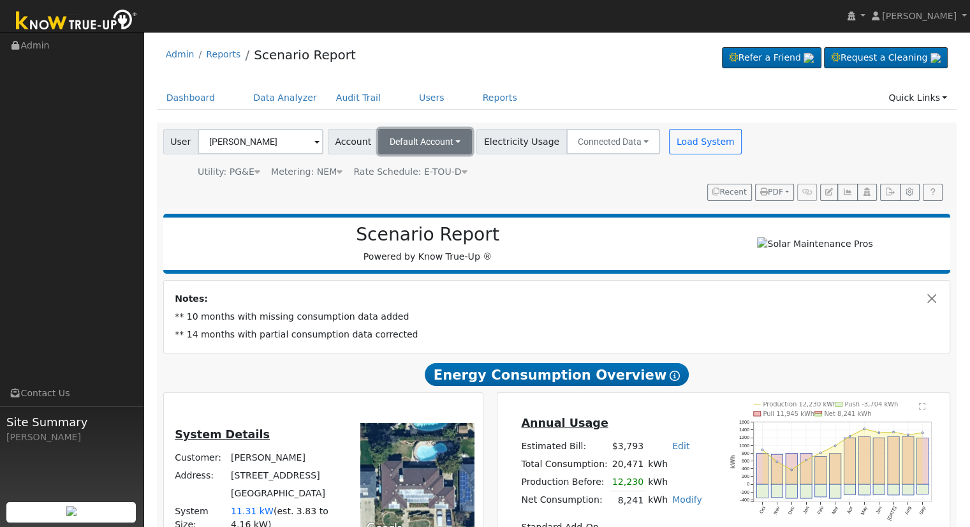
click at [447, 136] on button "Default Account" at bounding box center [425, 142] width 94 height 26
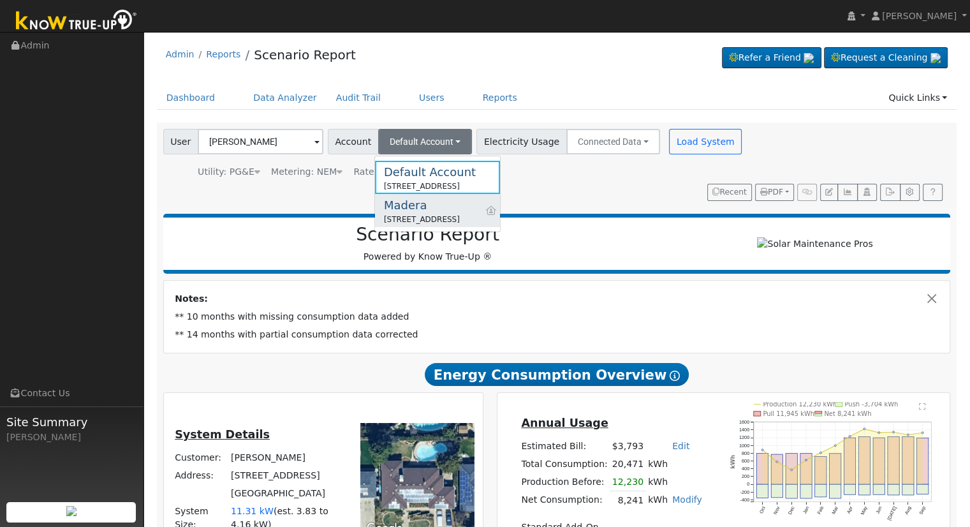
click at [416, 218] on div "[STREET_ADDRESS]" at bounding box center [422, 219] width 76 height 11
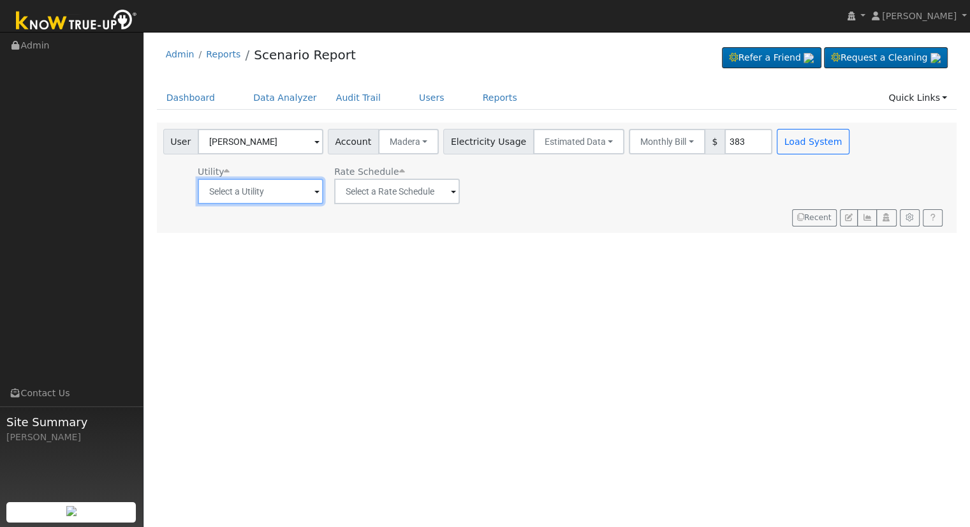
click at [222, 188] on input "text" at bounding box center [261, 192] width 126 height 26
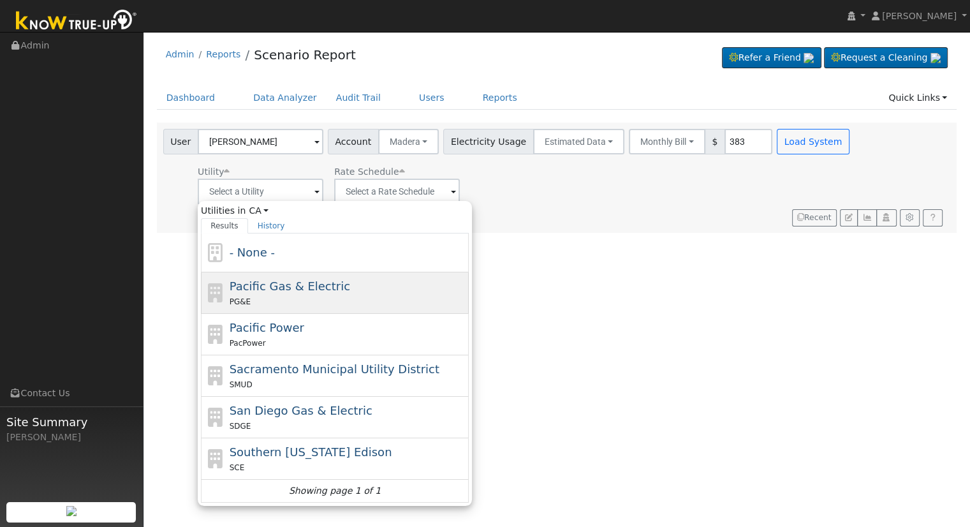
click at [284, 296] on div "PG&E" at bounding box center [348, 301] width 237 height 13
type input "Pacific Gas & Electric"
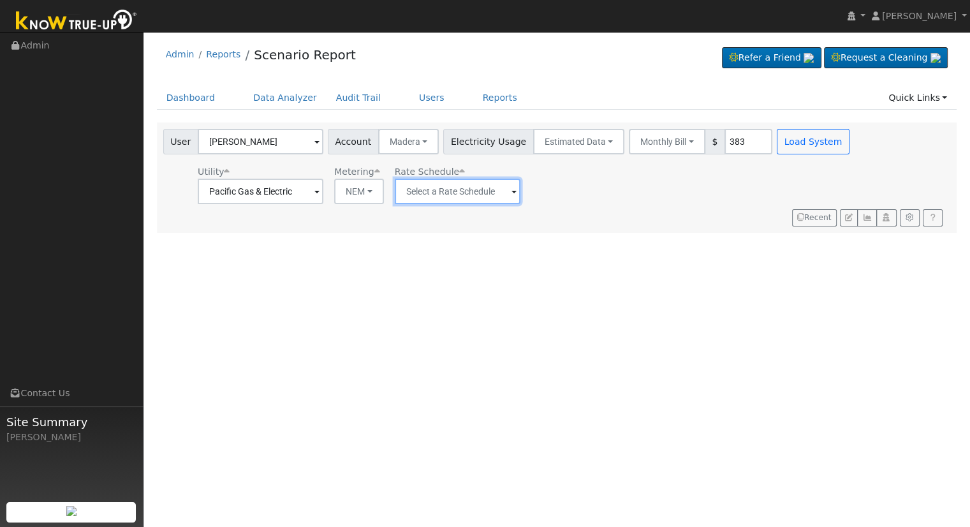
click at [435, 194] on input "text" at bounding box center [458, 192] width 126 height 26
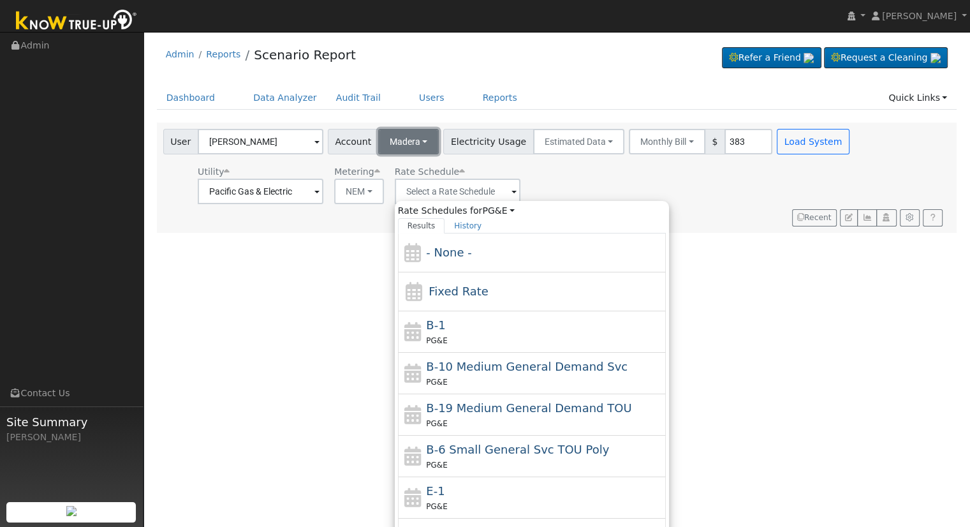
click at [390, 139] on span "Madera" at bounding box center [405, 141] width 31 height 10
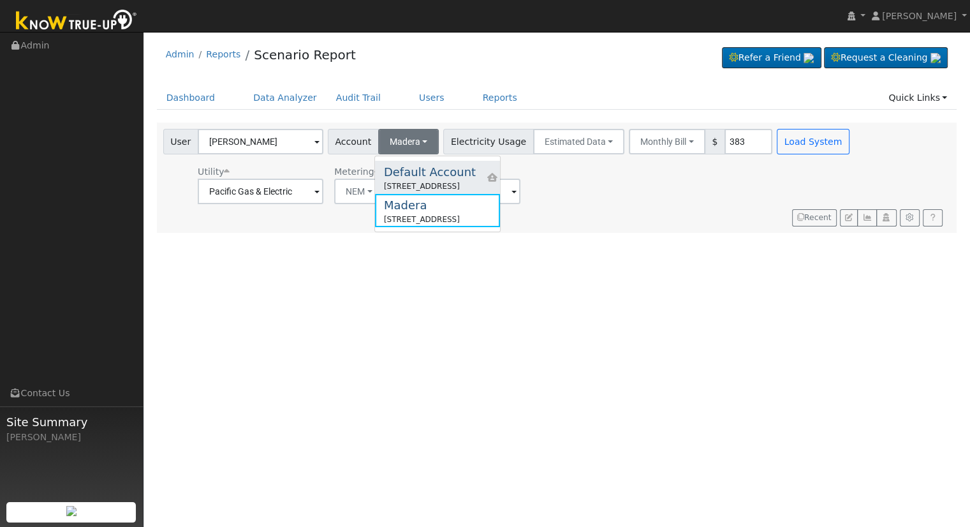
click at [401, 184] on div "[STREET_ADDRESS]" at bounding box center [430, 185] width 92 height 11
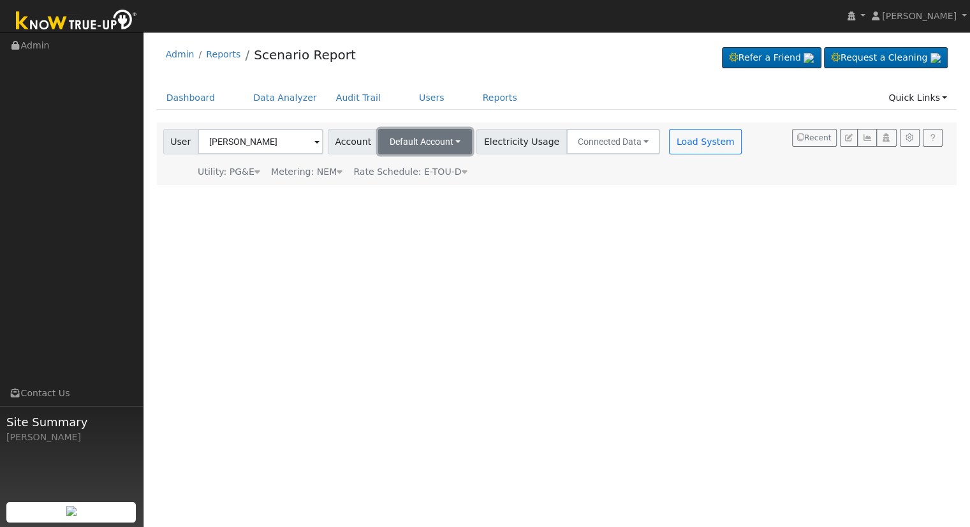
click at [428, 138] on span "Default Account" at bounding box center [422, 141] width 64 height 10
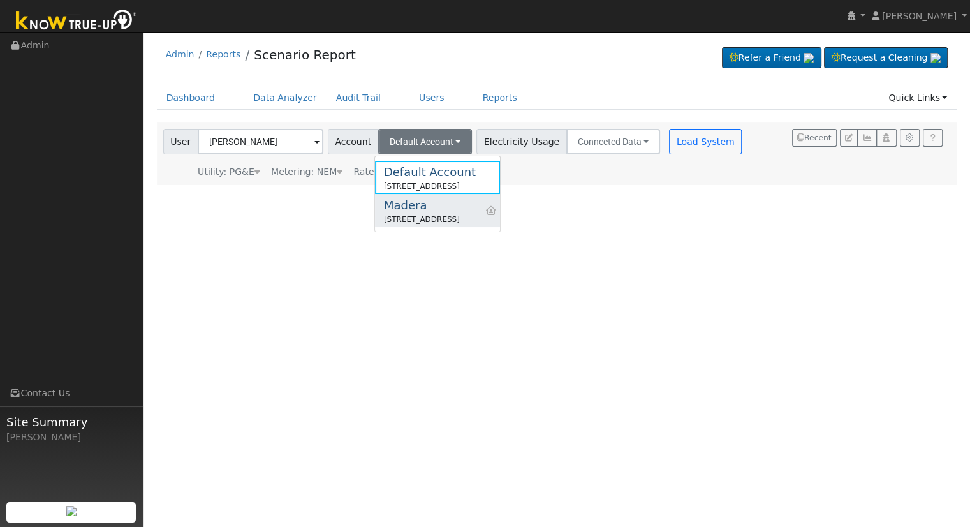
click at [403, 211] on div "Madera" at bounding box center [422, 204] width 76 height 17
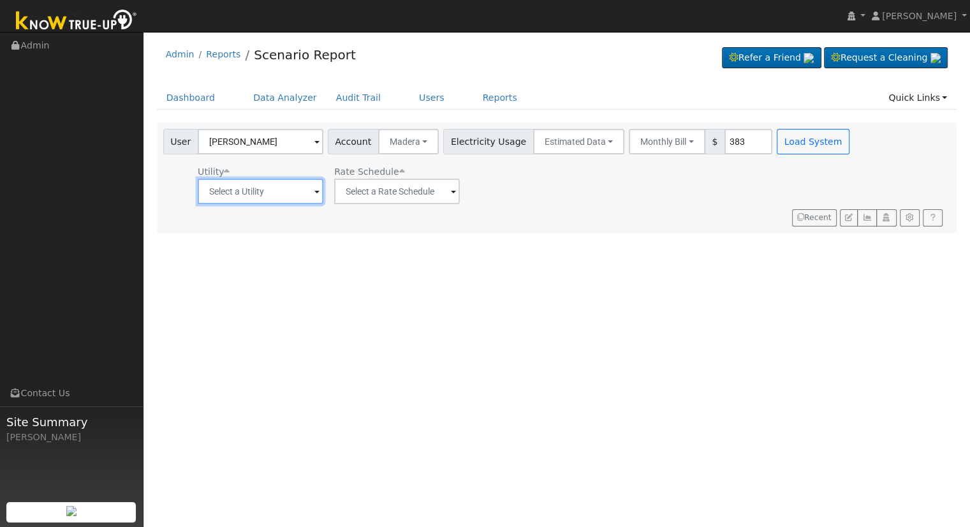
click at [284, 201] on input "text" at bounding box center [261, 192] width 126 height 26
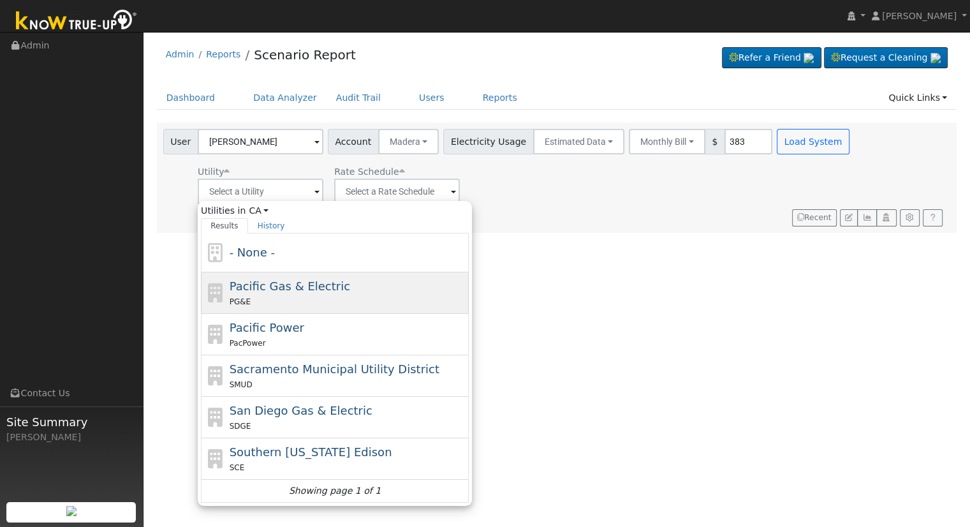
click at [267, 293] on div "Pacific Gas & Electric PG&E" at bounding box center [348, 292] width 237 height 31
type input "Pacific Gas & Electric"
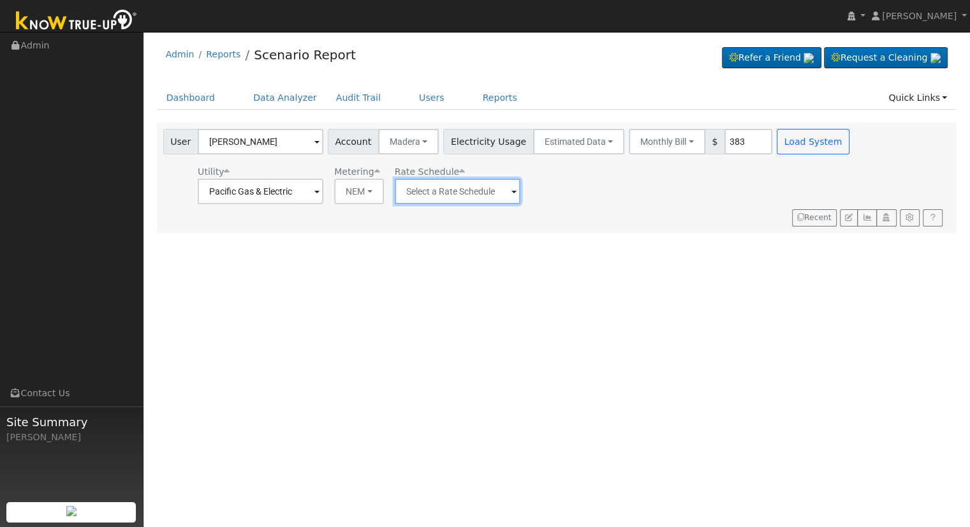
click at [438, 187] on input "text" at bounding box center [458, 192] width 126 height 26
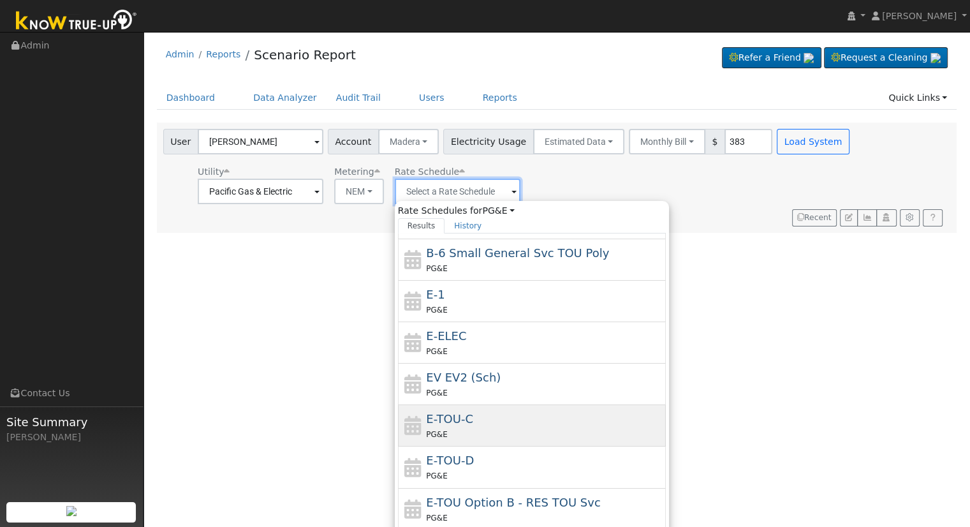
scroll to position [221, 0]
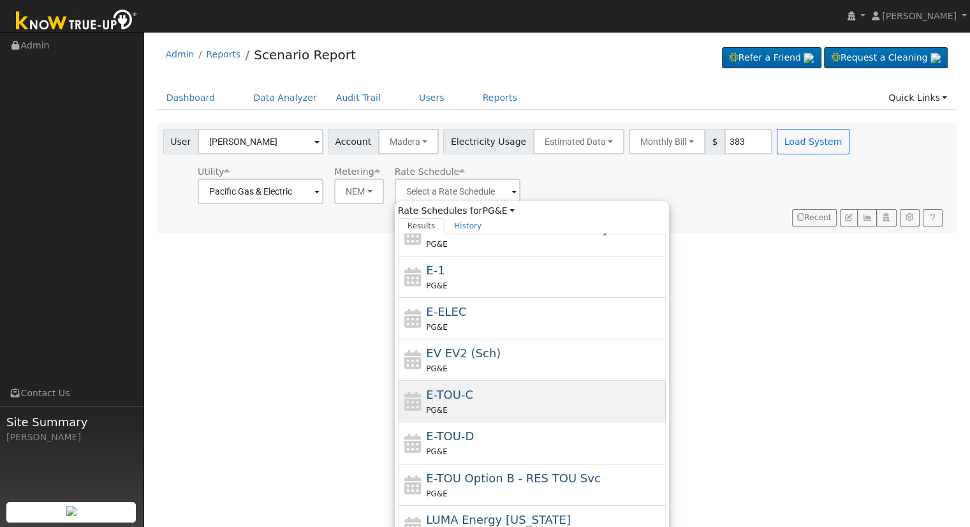
click at [439, 399] on span "E-TOU-C" at bounding box center [449, 394] width 47 height 13
type input "E-TOU-C"
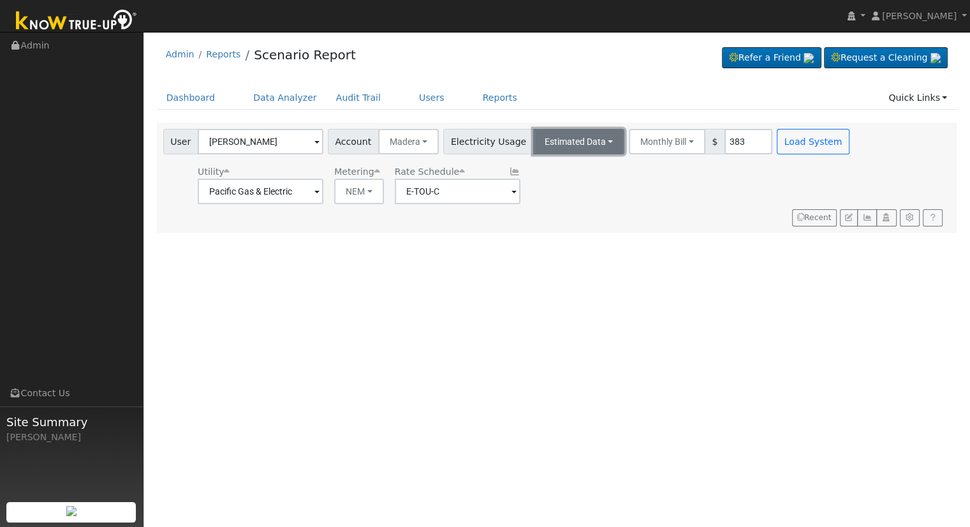
click at [571, 137] on button "Estimated Data" at bounding box center [579, 142] width 92 height 26
click at [573, 171] on link "Connected Data" at bounding box center [578, 170] width 91 height 18
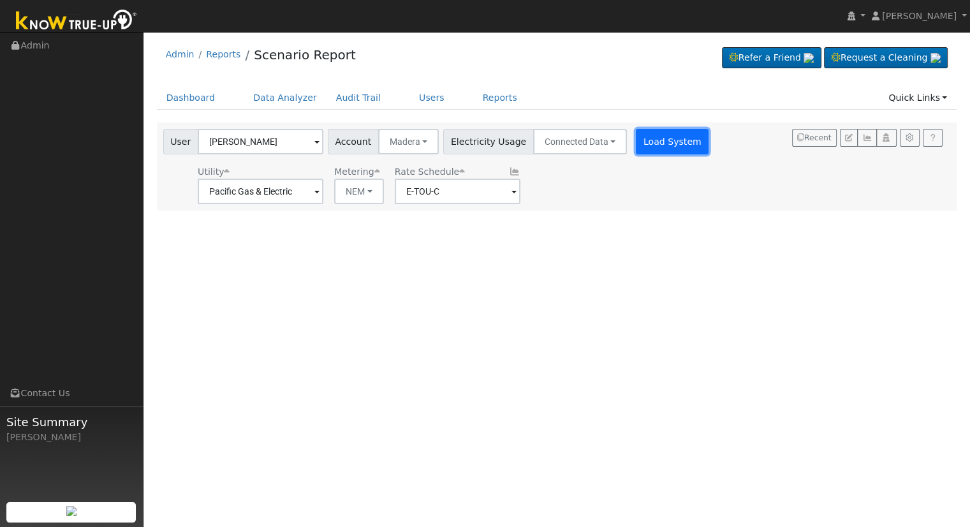
click at [643, 142] on button "Load System" at bounding box center [672, 142] width 73 height 26
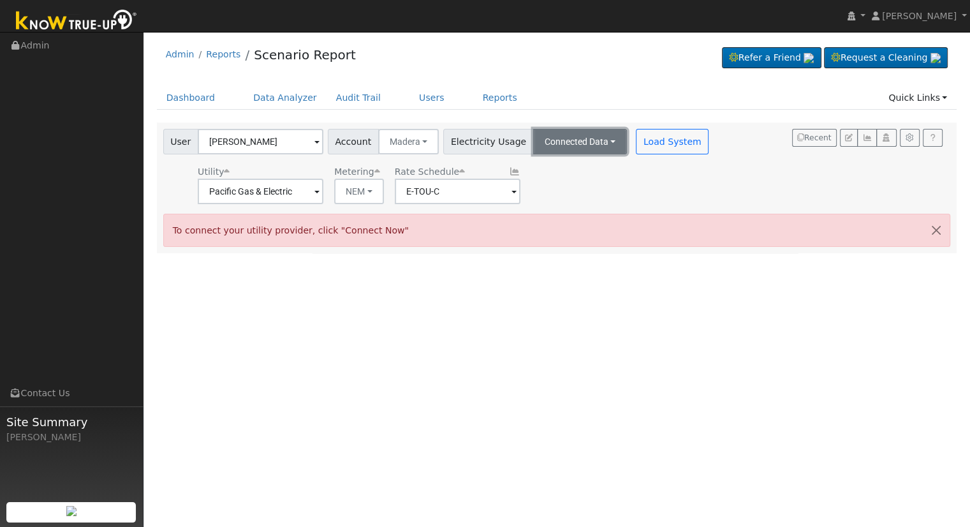
click at [579, 142] on button "Connected Data" at bounding box center [580, 142] width 94 height 26
click at [567, 192] on link "Estimated Data" at bounding box center [581, 188] width 91 height 18
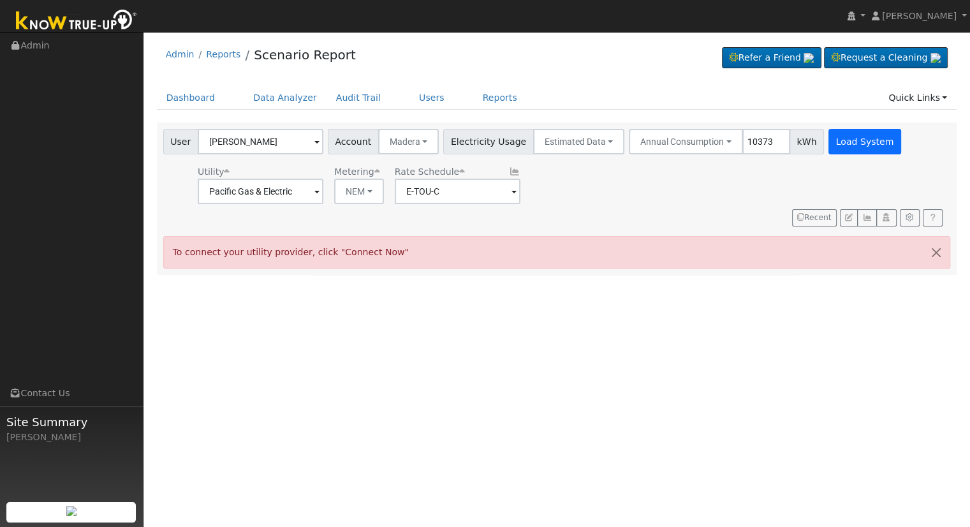
type input "10373"
click at [828, 145] on button "Load System" at bounding box center [864, 142] width 73 height 26
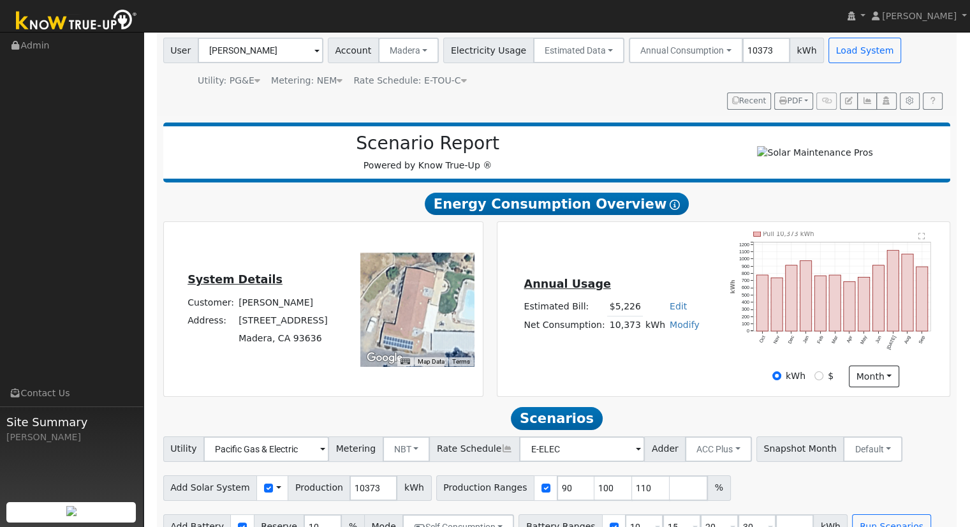
scroll to position [122, 0]
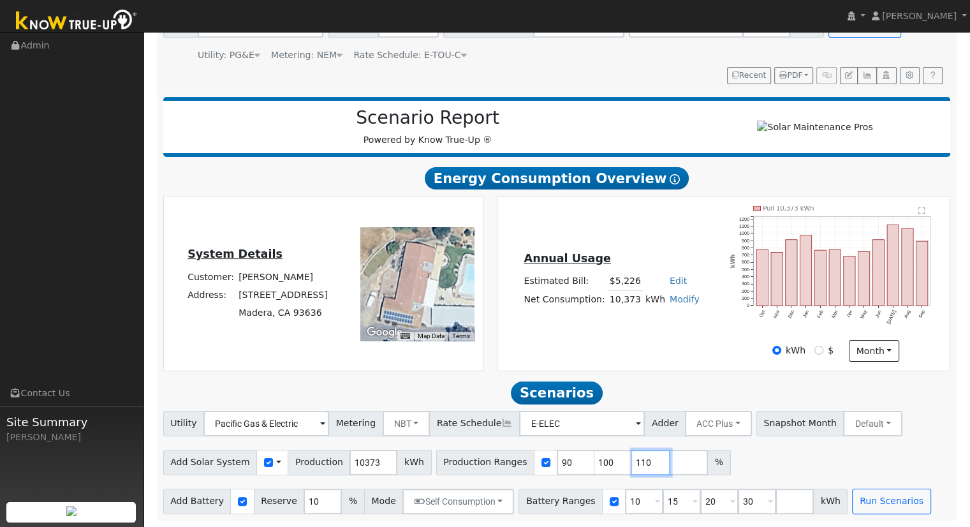
click at [632, 456] on input "110" at bounding box center [651, 463] width 38 height 26
type input "1"
type input "114.749831292"
click at [738, 499] on input "30" at bounding box center [757, 501] width 38 height 26
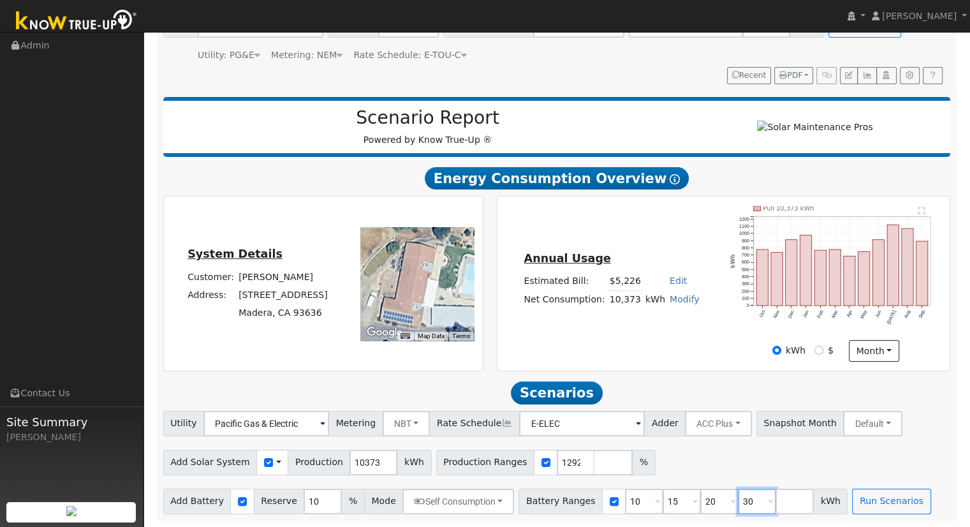
scroll to position [0, 0]
type input "3"
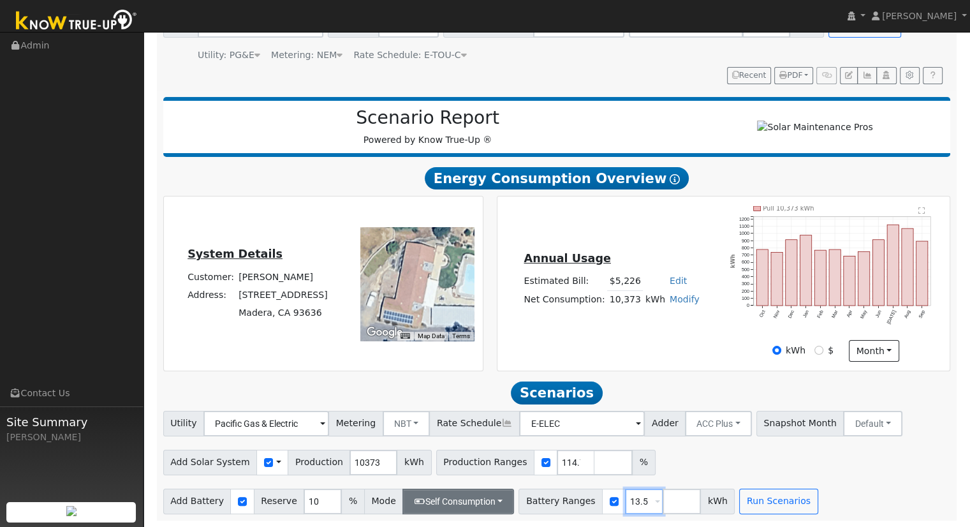
type input "13.5"
click at [456, 499] on button "Self Consumption" at bounding box center [458, 501] width 112 height 26
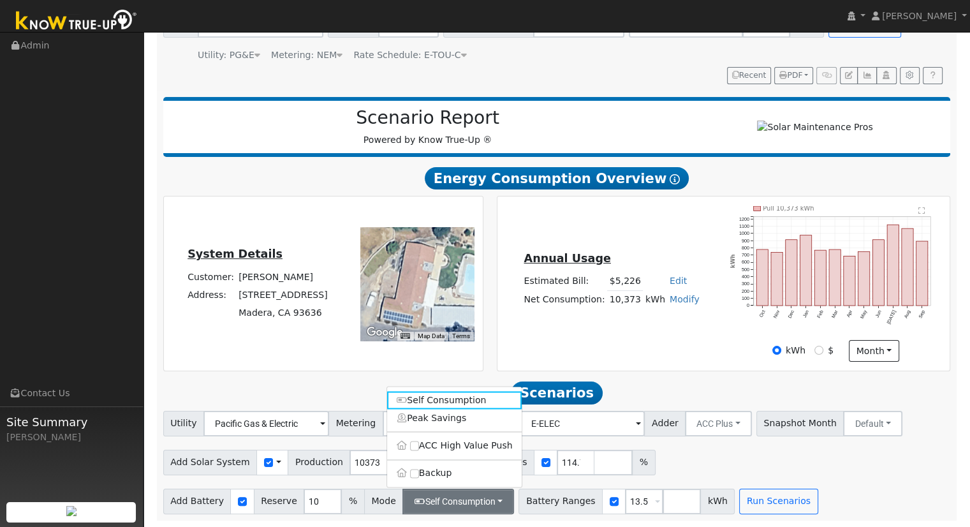
click at [443, 483] on ul "Self Consumption Peak Savings ACC High Value Push Backup" at bounding box center [454, 436] width 136 height 101
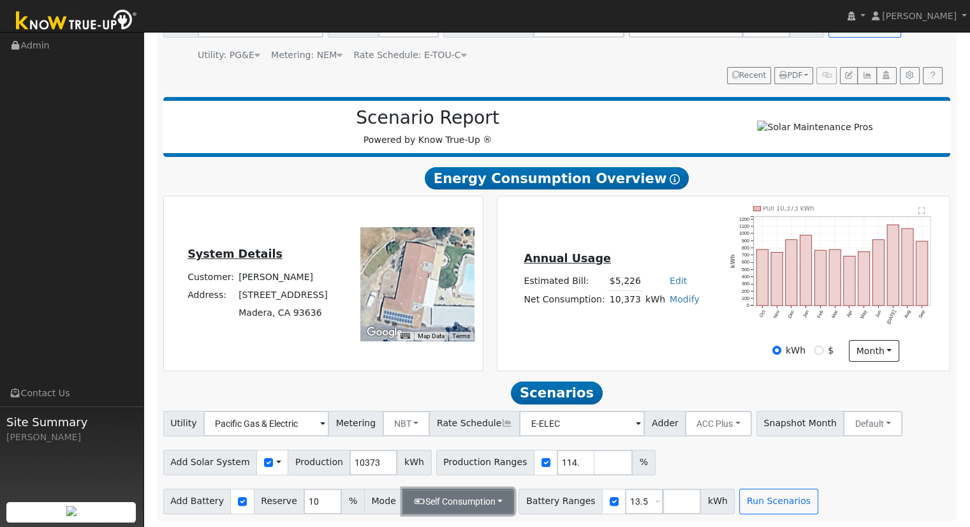
click at [443, 498] on button "Self Consumption" at bounding box center [458, 501] width 112 height 26
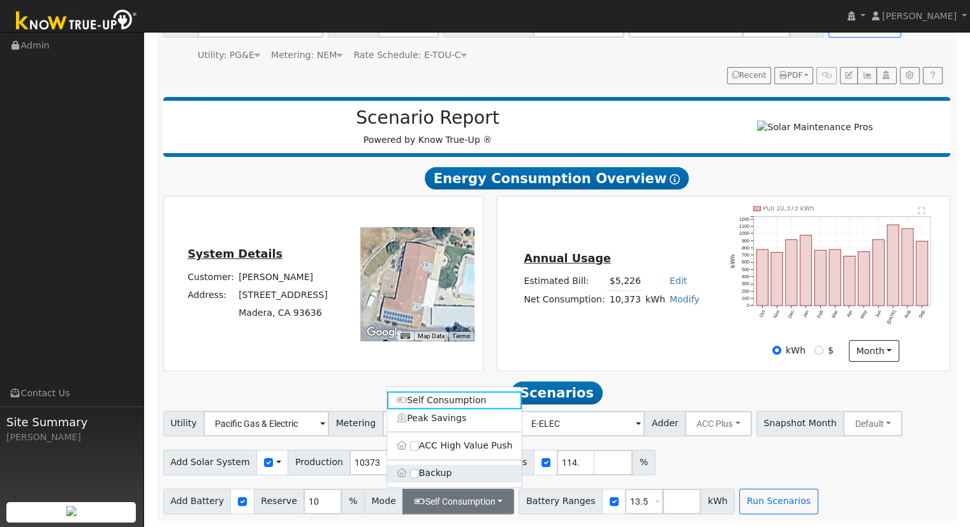
click at [438, 472] on label "Backup" at bounding box center [454, 473] width 135 height 18
click at [419, 472] on input "Backup" at bounding box center [414, 473] width 9 height 9
type input "20"
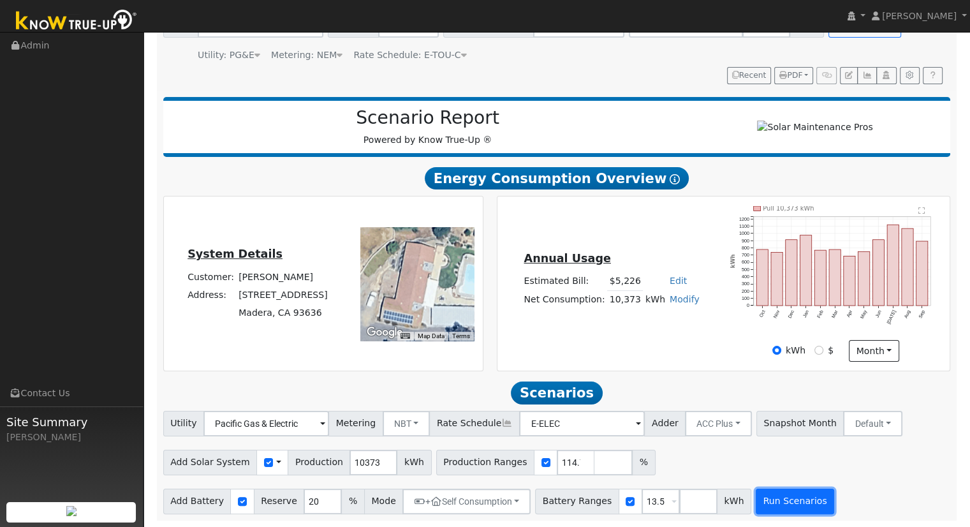
click at [758, 499] on button "Run Scenarios" at bounding box center [795, 501] width 78 height 26
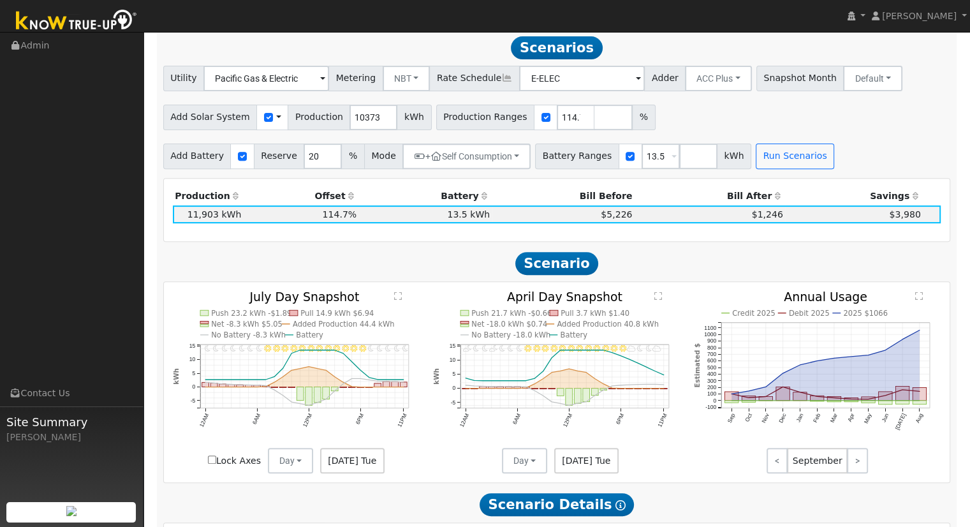
scroll to position [463, 0]
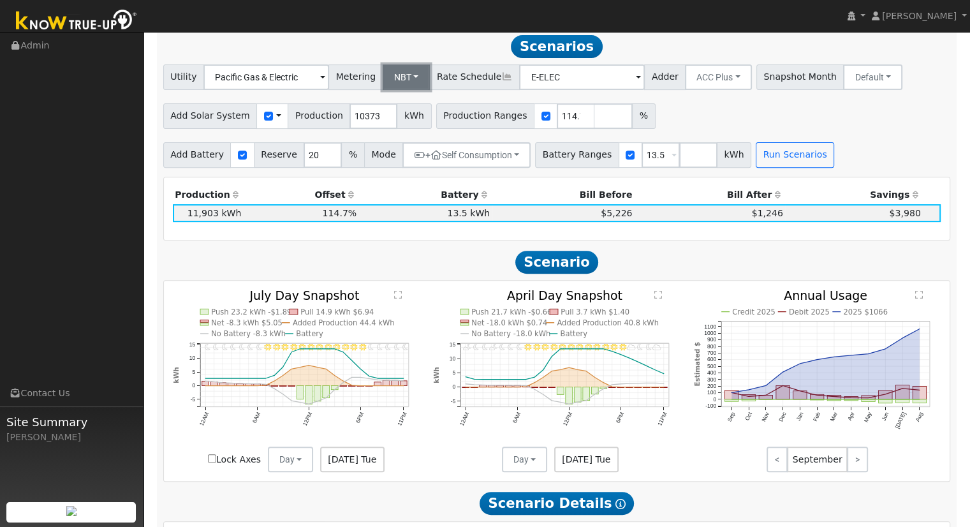
click at [398, 83] on button "NBT" at bounding box center [407, 77] width 48 height 26
click at [400, 112] on link "NEM" at bounding box center [416, 105] width 89 height 18
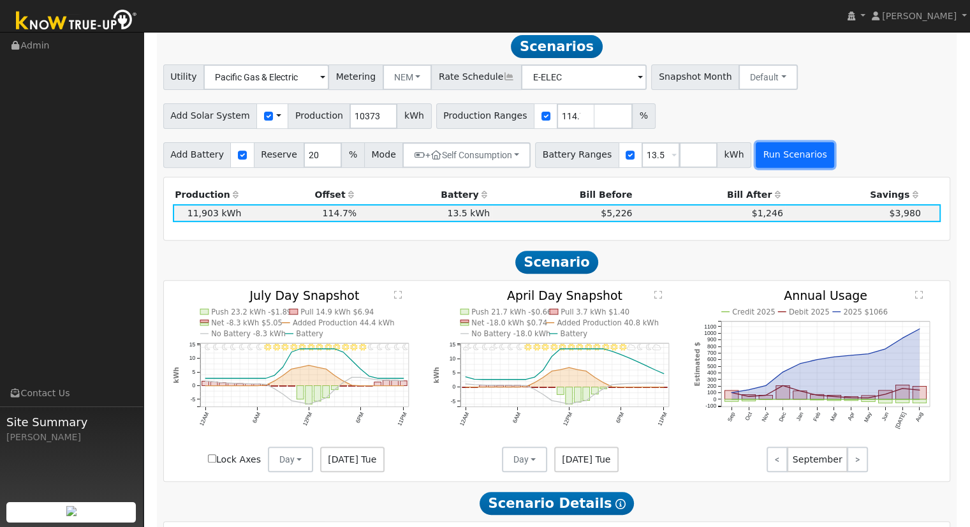
click at [772, 156] on button "Run Scenarios" at bounding box center [795, 155] width 78 height 26
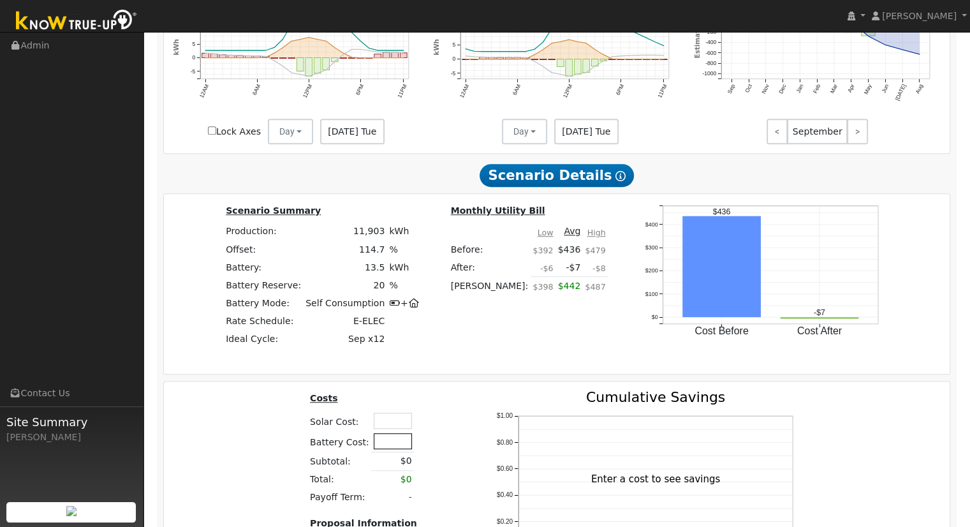
scroll to position [909, 0]
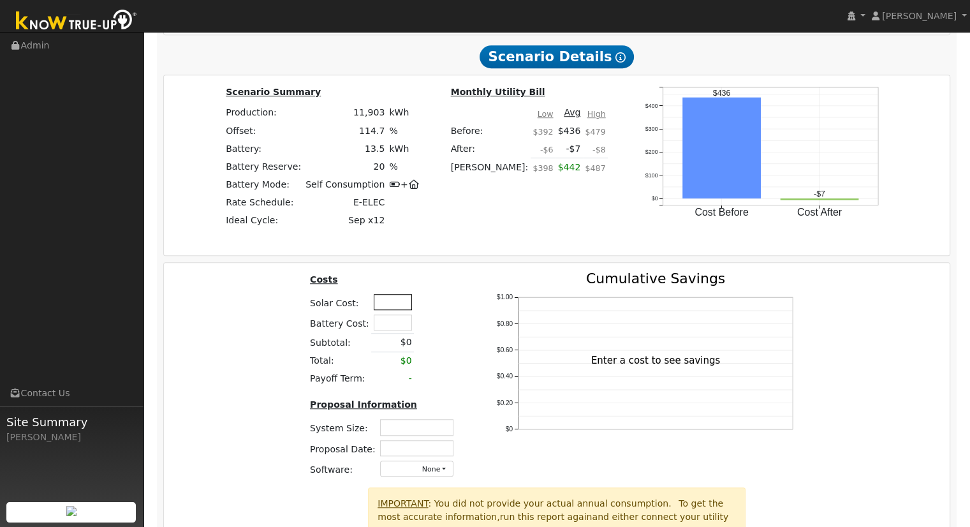
click at [401, 307] on input "text" at bounding box center [393, 302] width 38 height 16
type input "$41,950"
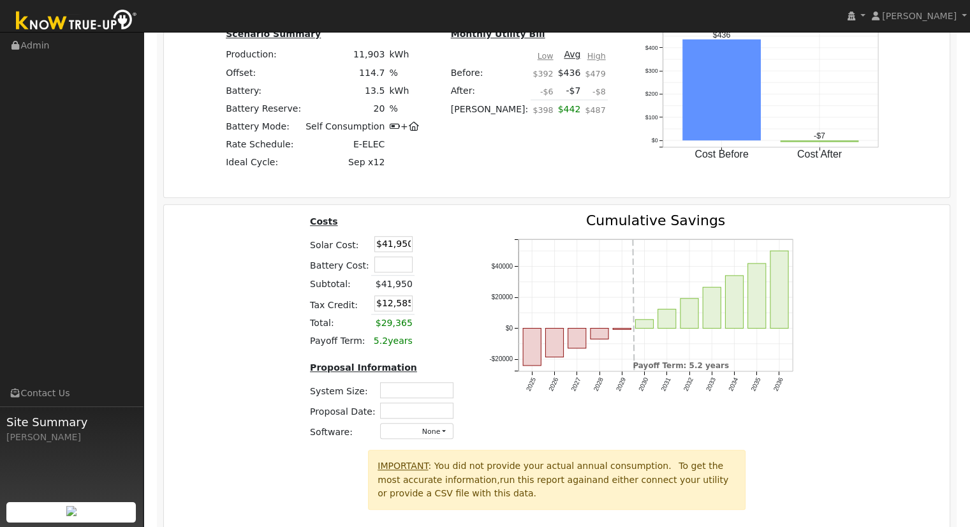
scroll to position [1036, 0]
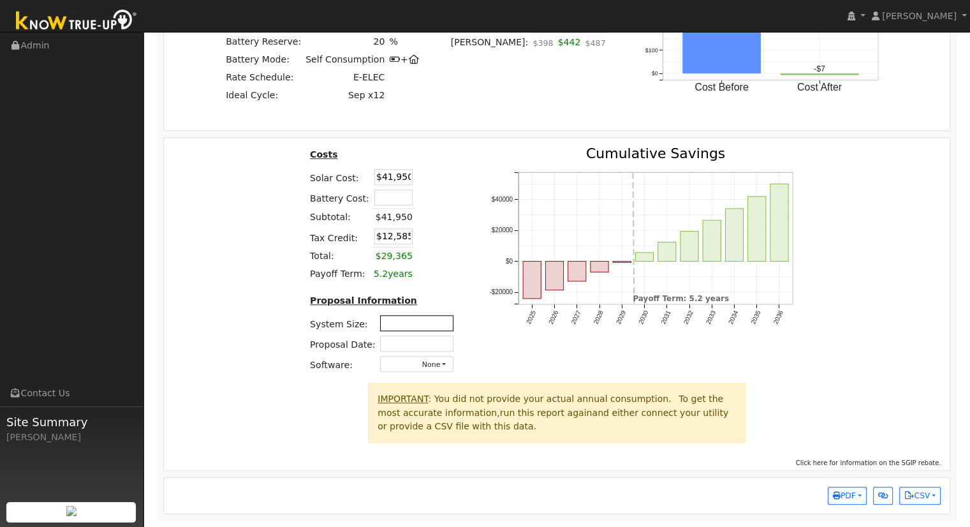
click at [420, 326] on input "text" at bounding box center [416, 323] width 73 height 16
type input "6"
type input "8.61"
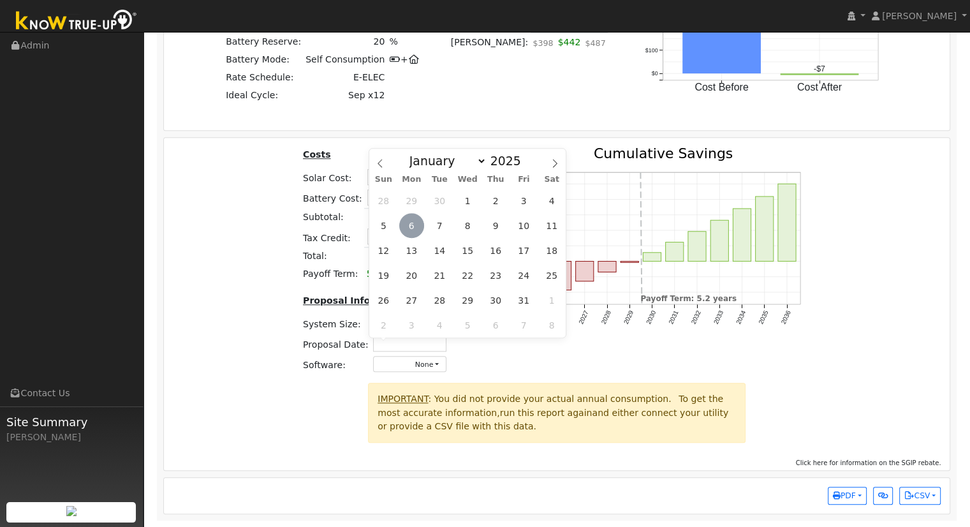
click at [409, 226] on span "6" at bounding box center [411, 225] width 25 height 25
type input "[DATE]"
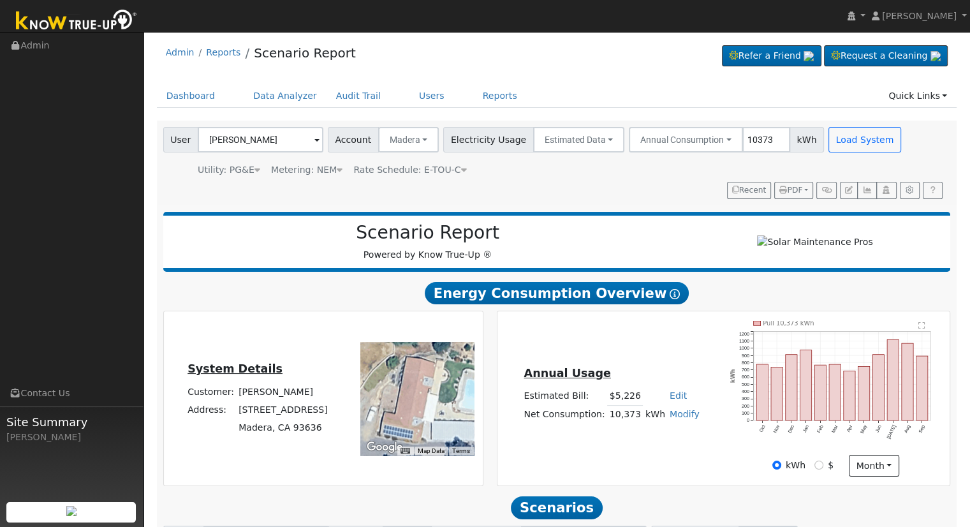
scroll to position [0, 0]
